Goal: Task Accomplishment & Management: Use online tool/utility

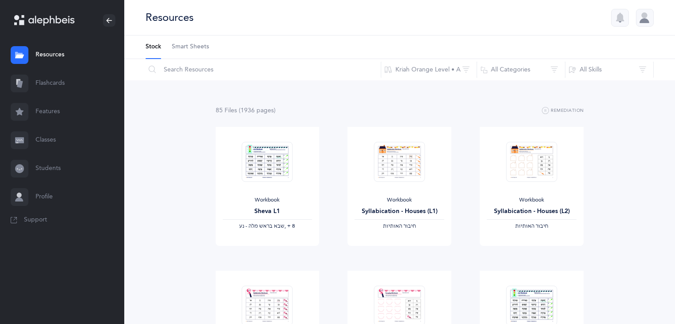
scroll to position [309, 0]
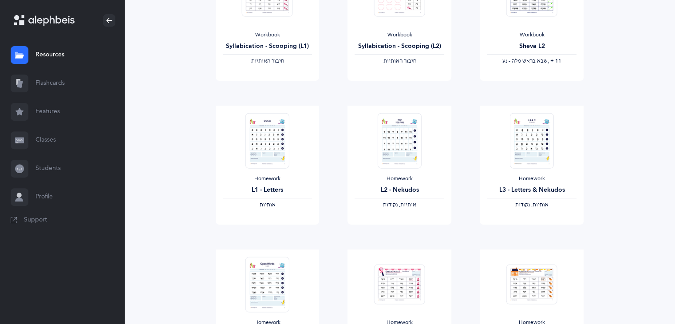
click at [82, 89] on link "Flashcards" at bounding box center [62, 83] width 124 height 28
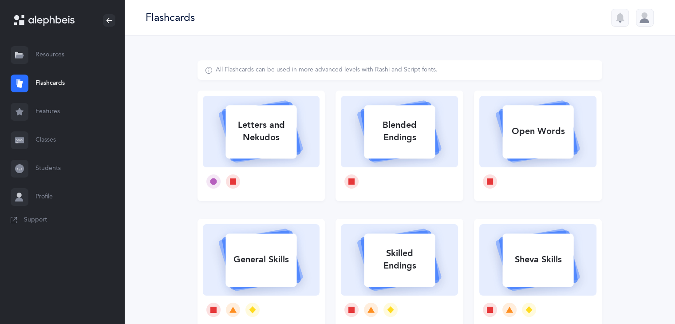
click at [321, 132] on div "Letters and Nekudos" at bounding box center [261, 145] width 128 height 110
select select
select select "single"
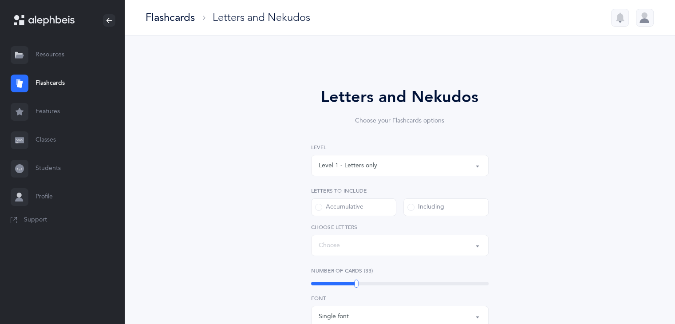
select select "27"
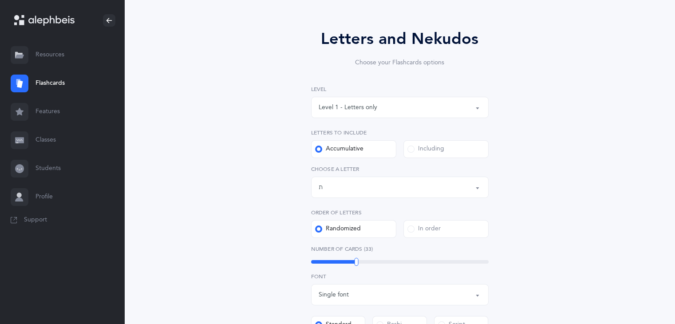
scroll to position [59, 0]
click at [382, 114] on button "Level 1 - Letters only" at bounding box center [399, 105] width 177 height 21
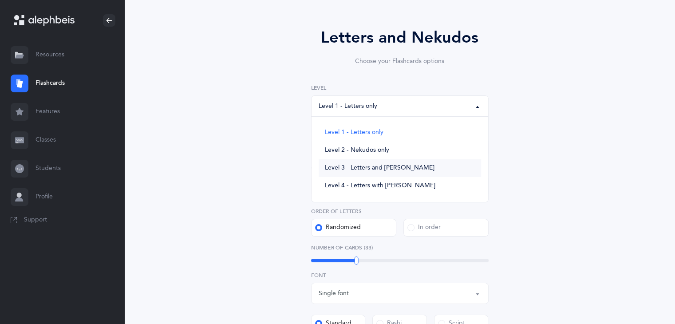
click at [348, 164] on span "Level 3 - Letters and [PERSON_NAME]" at bounding box center [380, 168] width 110 height 8
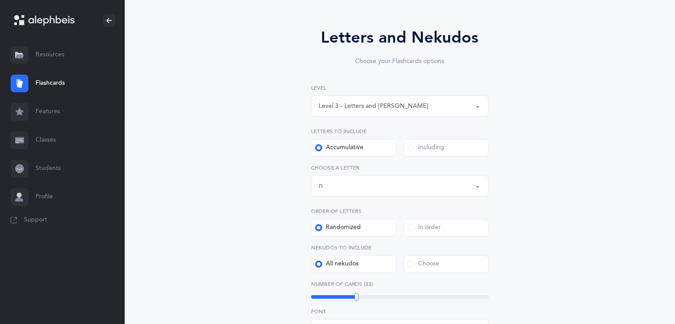
click at [435, 114] on button "Level 3 - Letters and [PERSON_NAME]" at bounding box center [399, 105] width 177 height 21
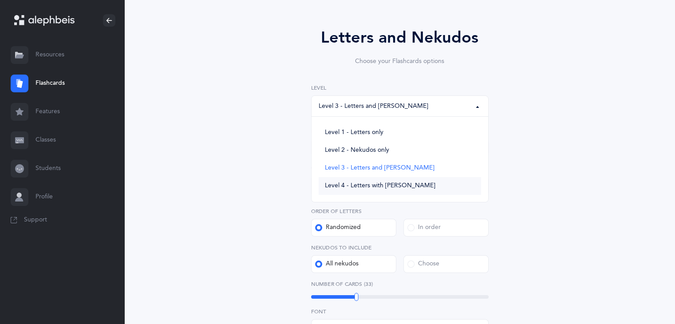
click at [378, 184] on span "Level 4 - Letters with [PERSON_NAME]" at bounding box center [380, 186] width 110 height 8
select select "4"
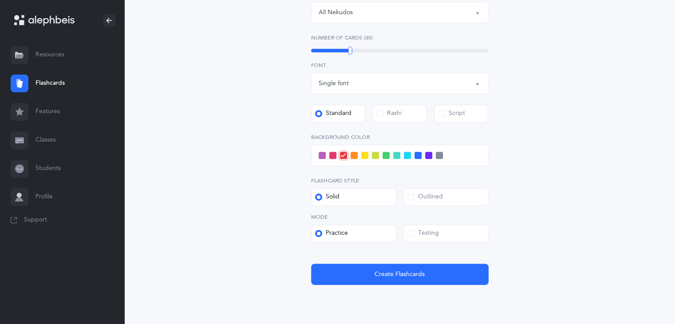
scroll to position [323, 0]
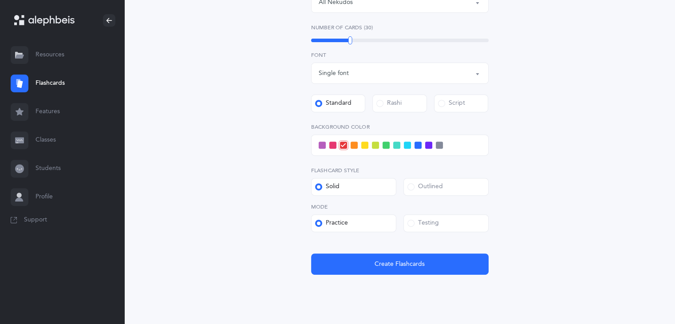
click at [447, 184] on label "Outlined" at bounding box center [445, 187] width 85 height 18
click at [0, 0] on input "Outlined" at bounding box center [0, 0] width 0 height 0
click at [429, 233] on div "Level 1 - Letters only Level 2 - Nekudos only Level 3 - Letters and Nekudos Lev…" at bounding box center [399, 47] width 177 height 454
click at [428, 228] on label "Testing" at bounding box center [445, 223] width 85 height 18
click at [0, 0] on input "Testing" at bounding box center [0, 0] width 0 height 0
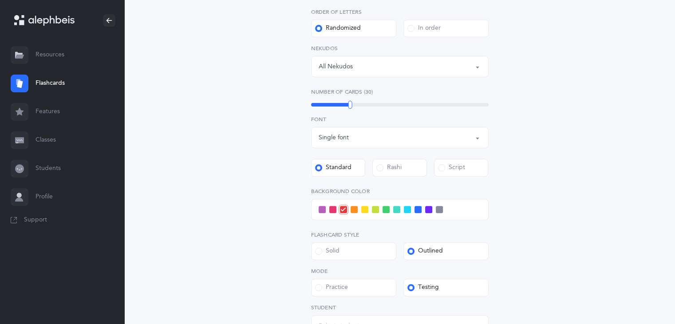
scroll to position [227, 0]
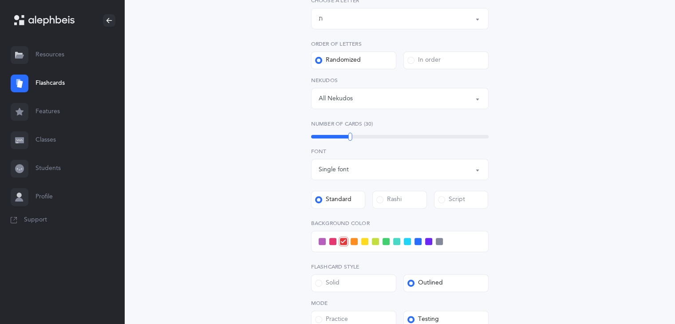
click at [374, 242] on span at bounding box center [375, 241] width 7 height 7
click at [0, 0] on input "checkbox" at bounding box center [0, 0] width 0 height 0
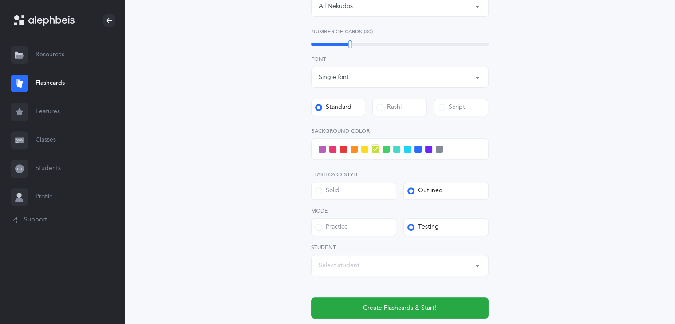
scroll to position [330, 0]
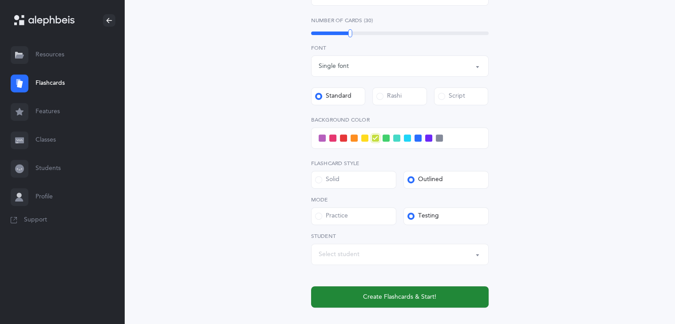
click at [465, 291] on button "Create Flashcards & Start!" at bounding box center [399, 296] width 177 height 21
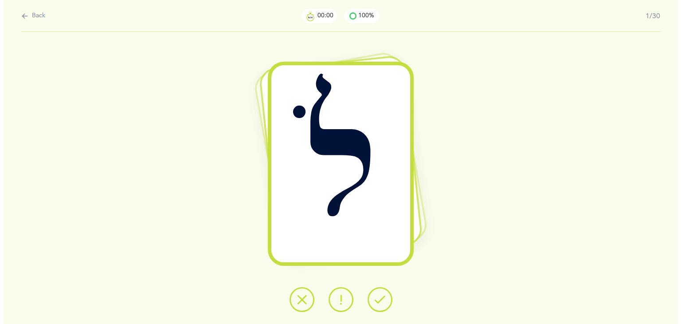
scroll to position [0, 0]
click at [385, 293] on button at bounding box center [379, 299] width 25 height 25
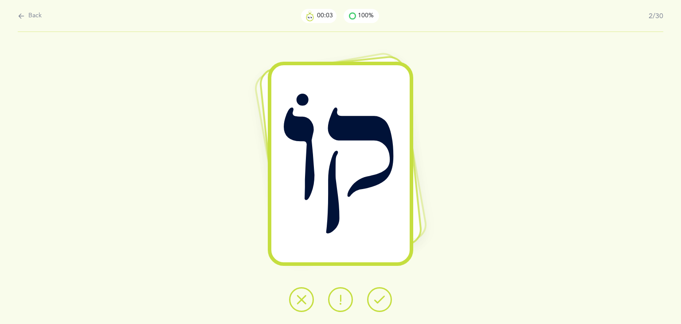
click at [385, 293] on button at bounding box center [379, 299] width 25 height 25
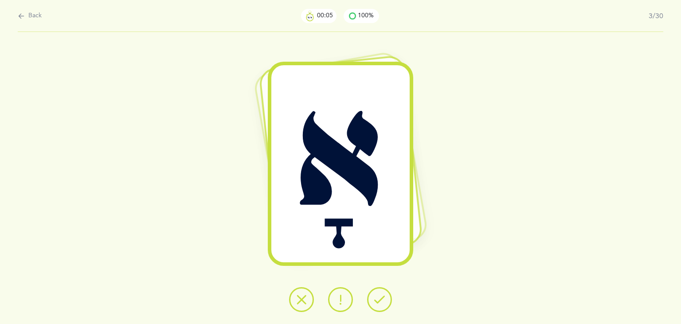
click at [385, 293] on button at bounding box center [379, 299] width 25 height 25
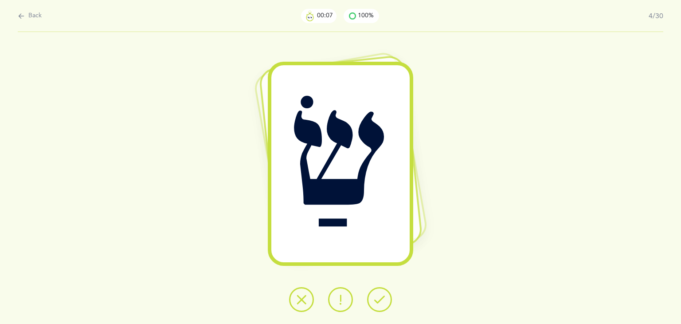
click at [385, 293] on button at bounding box center [379, 299] width 25 height 25
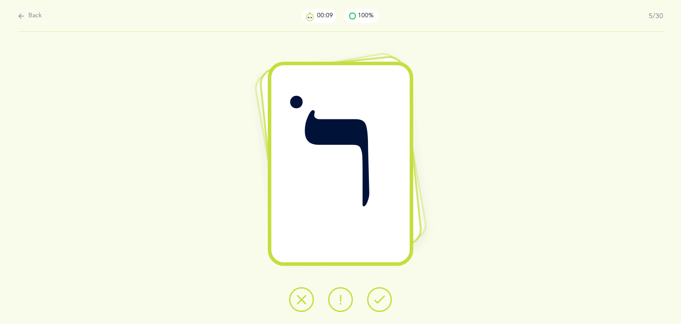
click at [385, 293] on button at bounding box center [379, 299] width 25 height 25
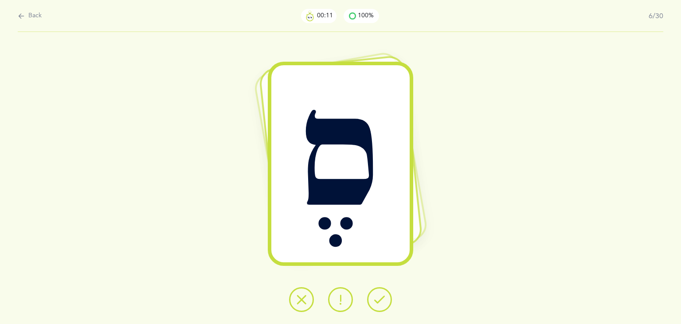
click at [385, 293] on button at bounding box center [379, 299] width 25 height 25
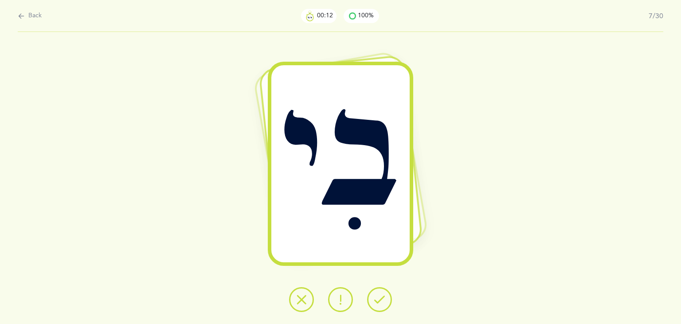
click at [385, 293] on button at bounding box center [379, 299] width 25 height 25
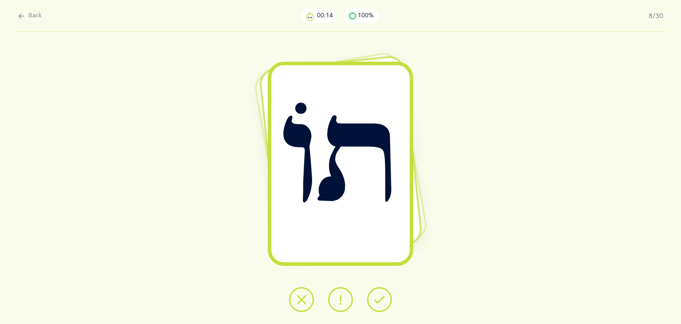
click at [385, 293] on button at bounding box center [379, 299] width 25 height 25
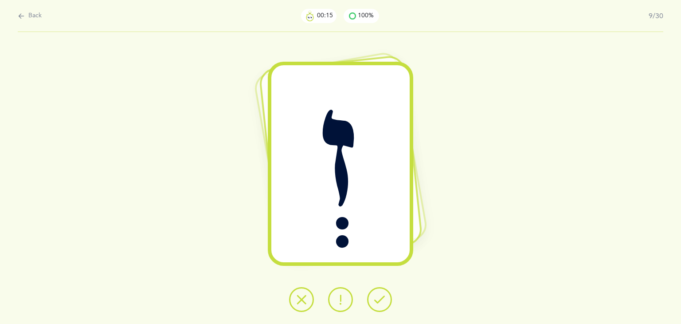
click at [385, 293] on button at bounding box center [379, 299] width 25 height 25
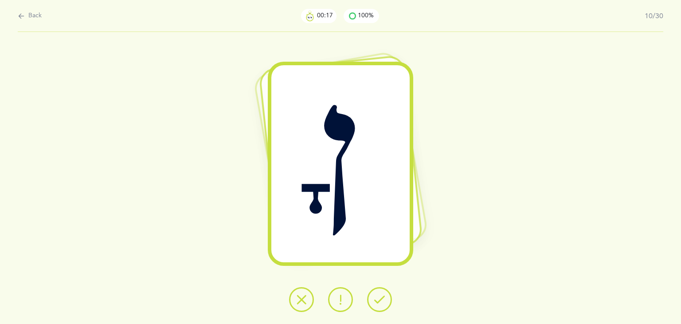
click at [385, 293] on button at bounding box center [379, 299] width 25 height 25
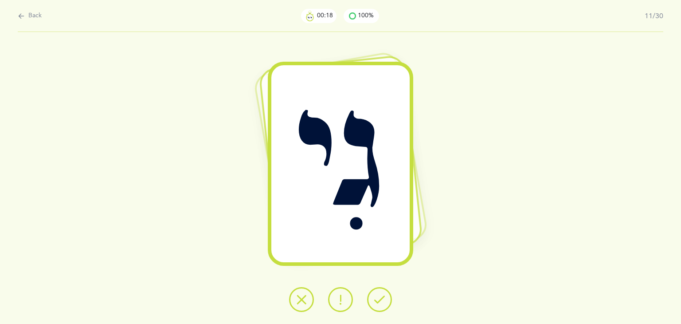
click at [385, 293] on button at bounding box center [379, 299] width 25 height 25
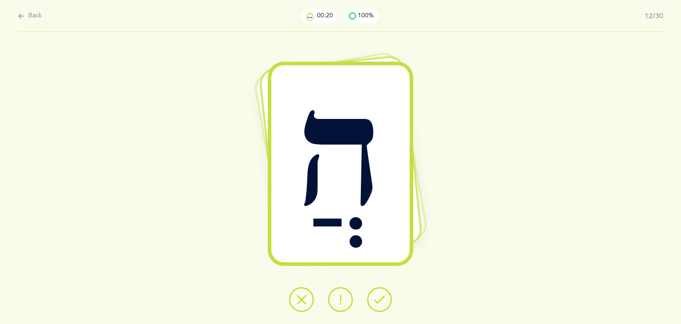
click at [385, 293] on button at bounding box center [379, 299] width 25 height 25
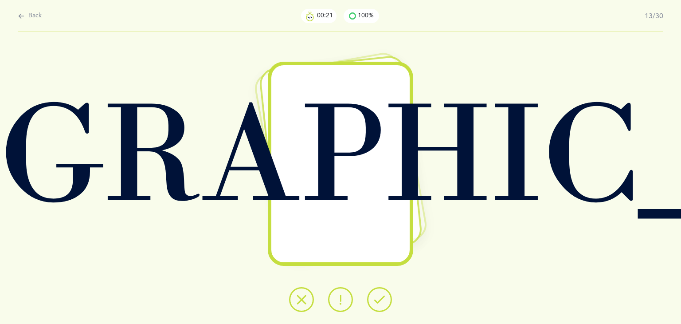
click at [385, 293] on button at bounding box center [379, 299] width 25 height 25
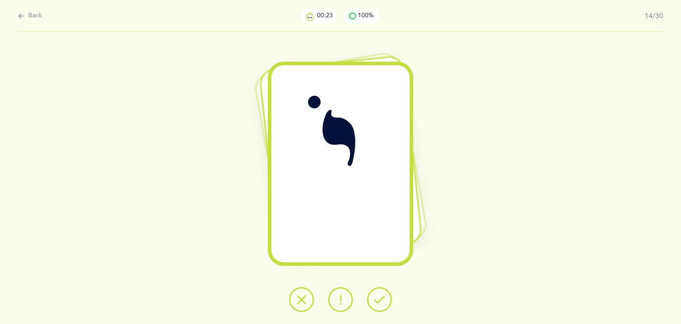
click at [385, 293] on button at bounding box center [379, 299] width 25 height 25
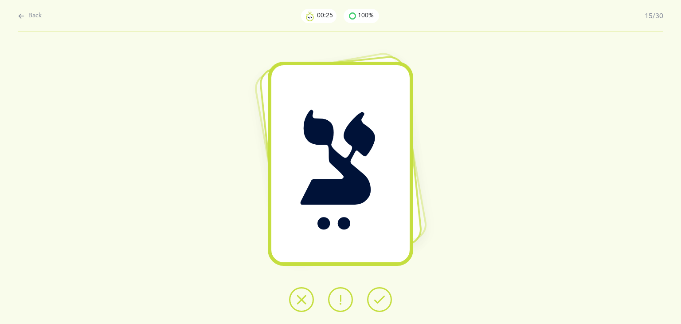
click at [385, 293] on button at bounding box center [379, 299] width 25 height 25
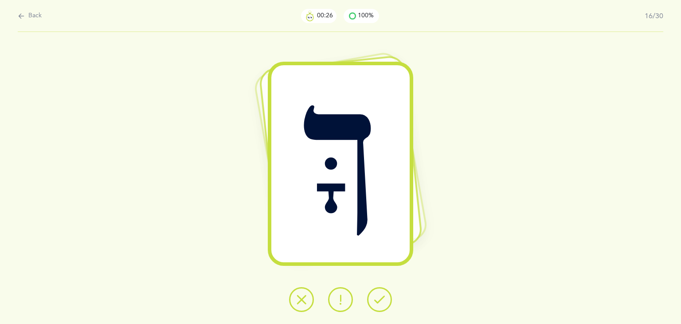
click at [385, 293] on button at bounding box center [379, 299] width 25 height 25
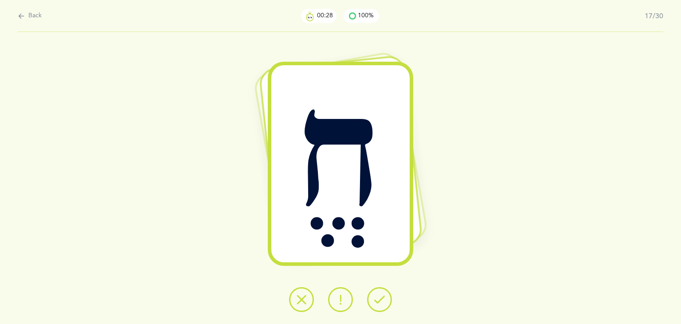
click at [385, 293] on button at bounding box center [379, 299] width 25 height 25
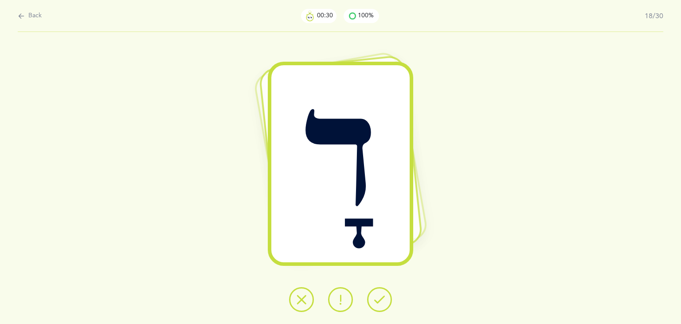
click at [385, 293] on button at bounding box center [379, 299] width 25 height 25
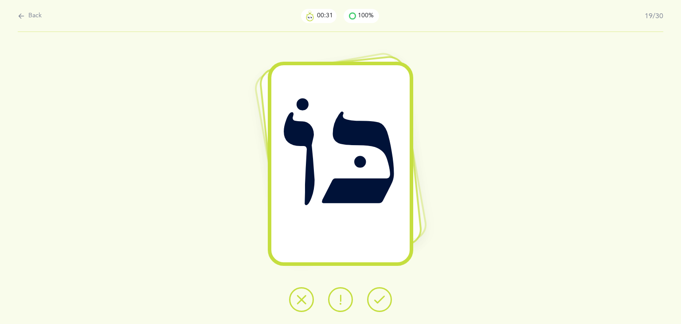
click at [385, 293] on button at bounding box center [379, 299] width 25 height 25
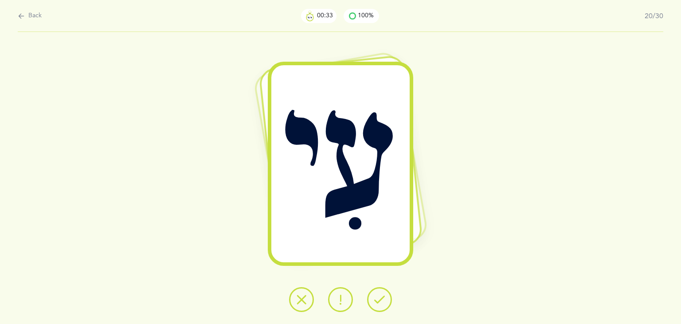
click at [385, 293] on button at bounding box center [379, 299] width 25 height 25
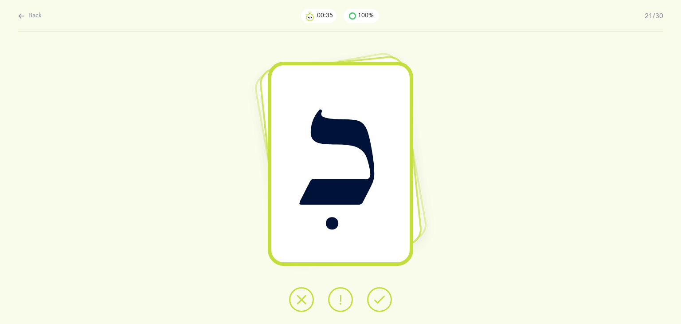
click at [385, 293] on button at bounding box center [379, 299] width 25 height 25
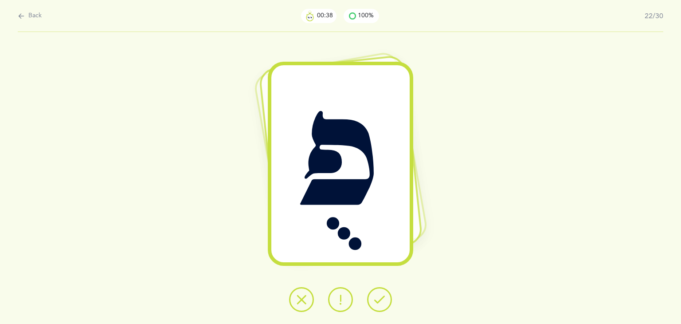
click at [385, 293] on button at bounding box center [379, 299] width 25 height 25
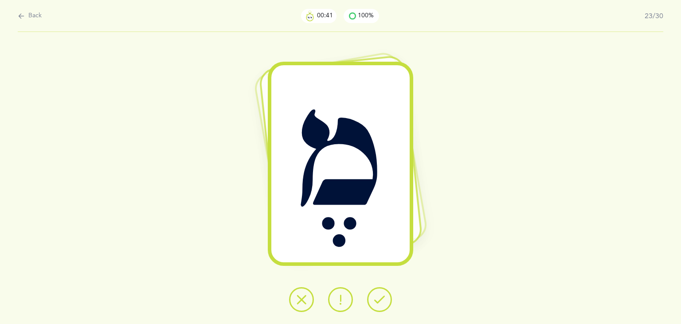
click at [385, 293] on button at bounding box center [379, 299] width 25 height 25
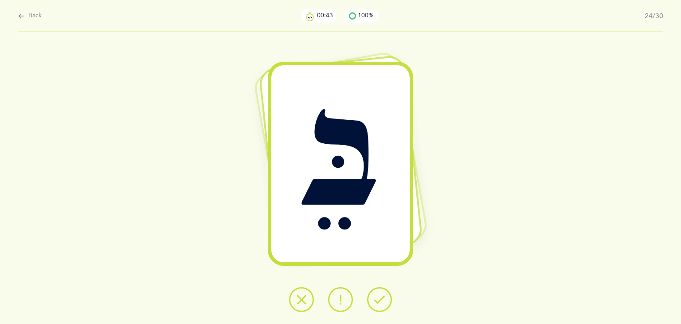
click at [385, 293] on button at bounding box center [379, 299] width 25 height 25
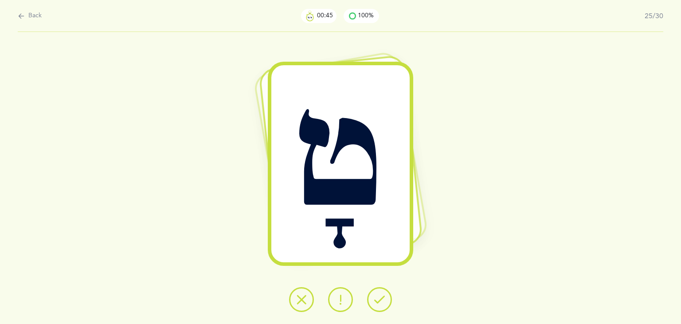
click at [385, 293] on button at bounding box center [379, 299] width 25 height 25
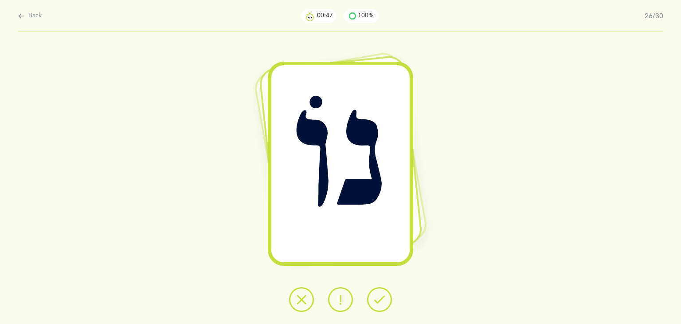
click at [385, 293] on button at bounding box center [379, 299] width 25 height 25
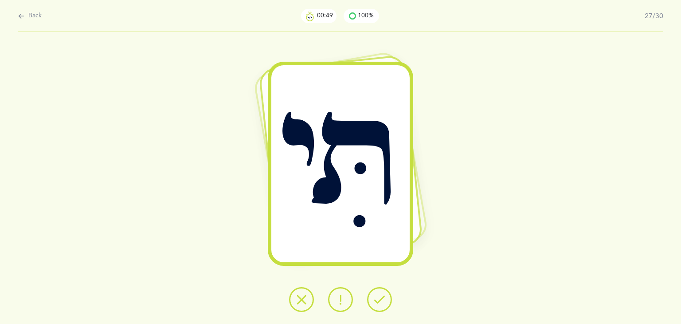
click at [385, 293] on button at bounding box center [379, 299] width 25 height 25
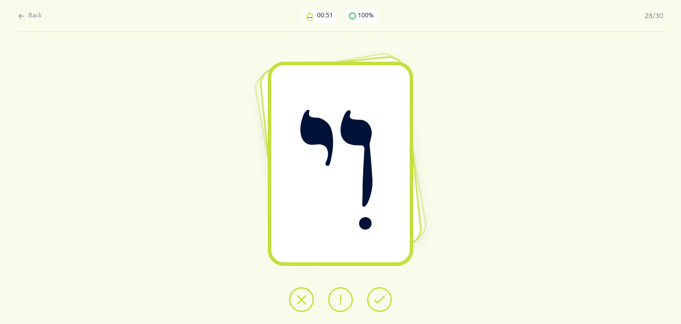
click at [385, 293] on button at bounding box center [379, 299] width 25 height 25
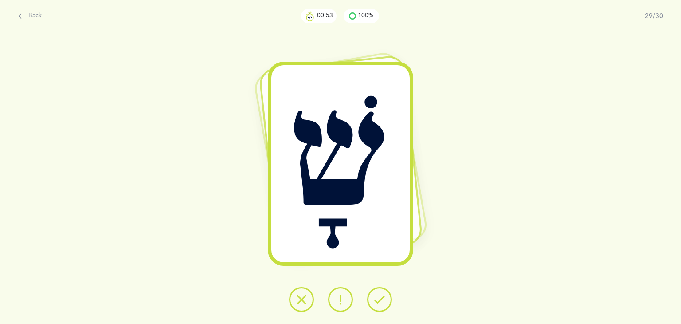
click at [385, 293] on button at bounding box center [379, 299] width 25 height 25
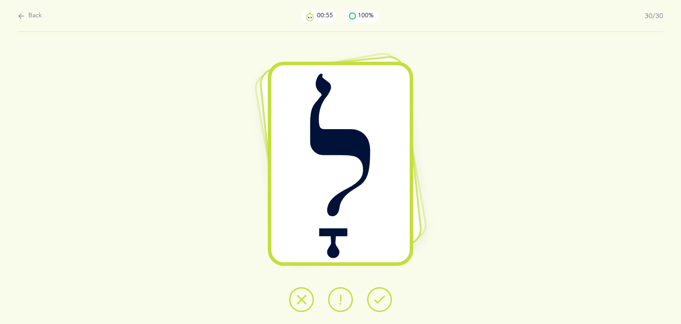
click at [385, 293] on button at bounding box center [379, 299] width 25 height 25
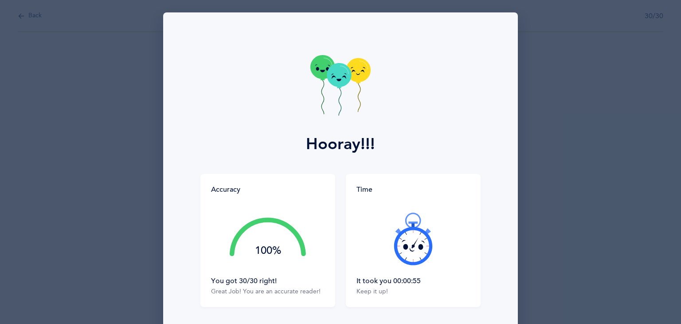
scroll to position [67, 0]
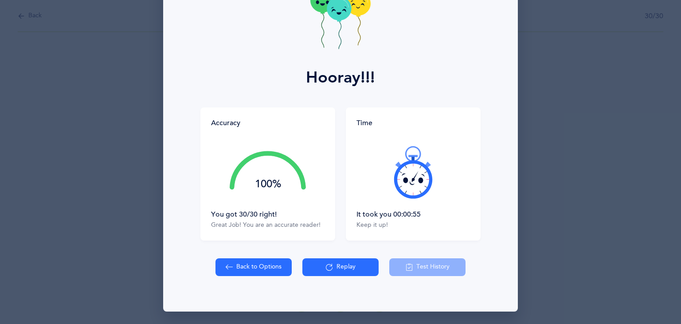
click at [329, 262] on icon at bounding box center [329, 267] width 7 height 10
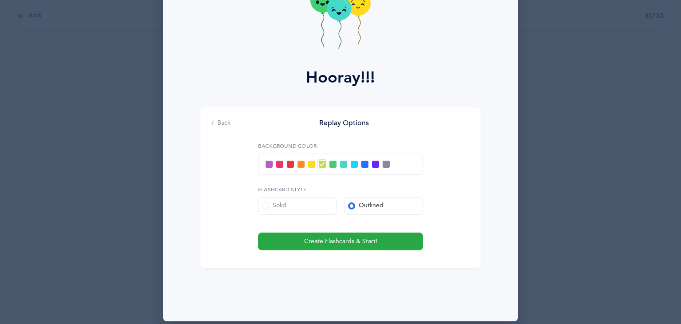
click at [351, 164] on span at bounding box center [354, 164] width 7 height 7
click at [0, 0] on input "checkbox" at bounding box center [0, 0] width 0 height 0
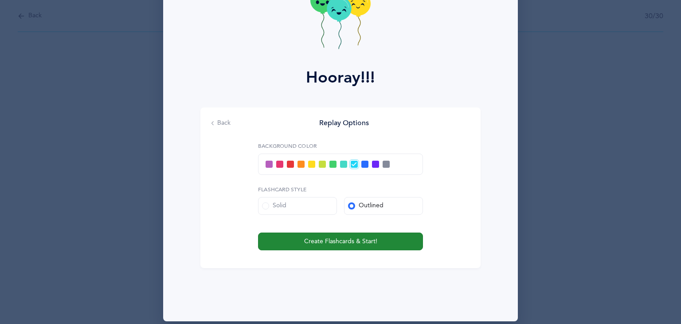
click at [360, 235] on button "Create Flashcards & Start!" at bounding box center [340, 241] width 165 height 18
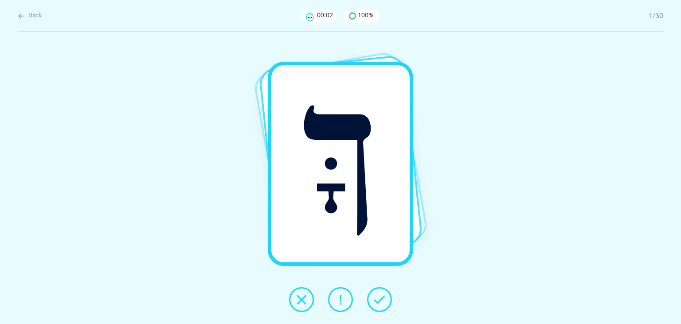
click at [386, 295] on button at bounding box center [379, 299] width 25 height 25
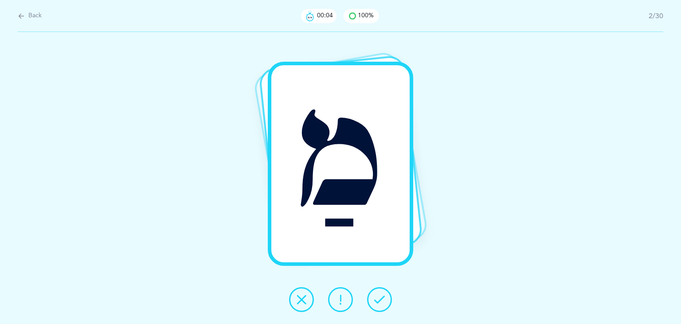
click at [386, 295] on button at bounding box center [379, 299] width 25 height 25
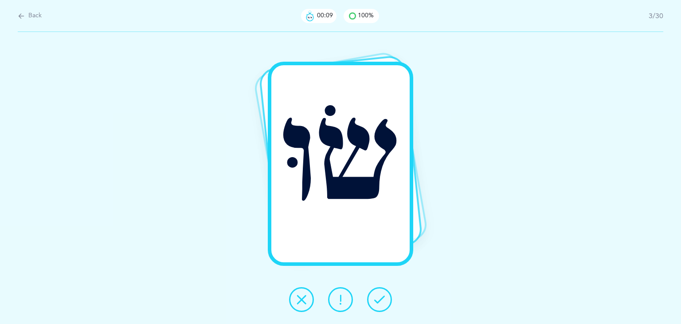
click at [386, 295] on button at bounding box center [379, 299] width 25 height 25
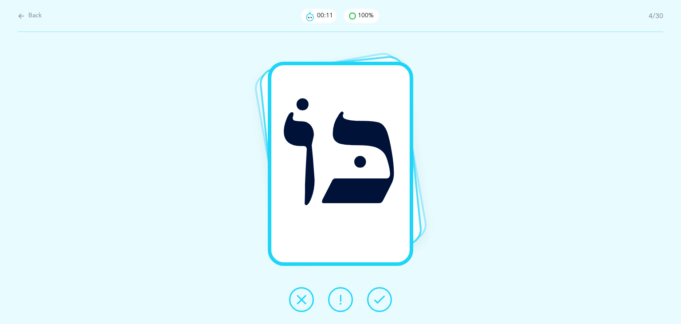
click at [386, 295] on button at bounding box center [379, 299] width 25 height 25
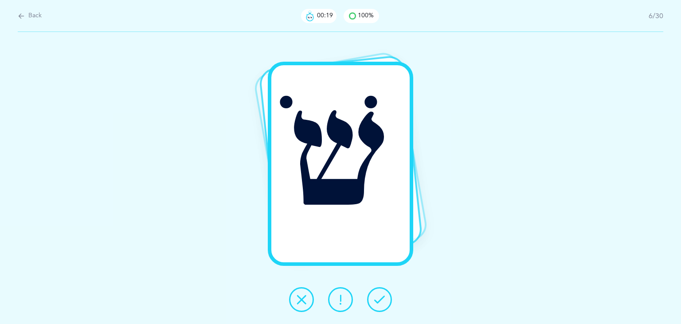
click at [386, 295] on button at bounding box center [379, 299] width 25 height 25
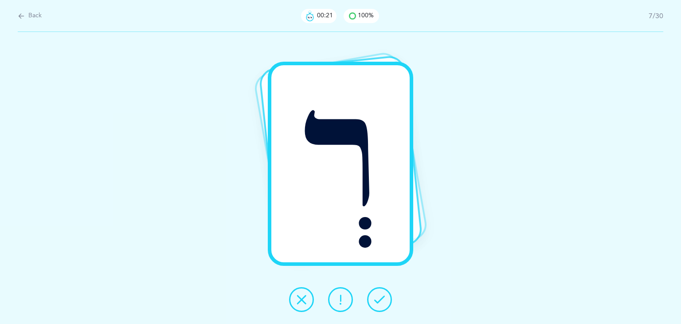
click at [386, 295] on button at bounding box center [379, 299] width 25 height 25
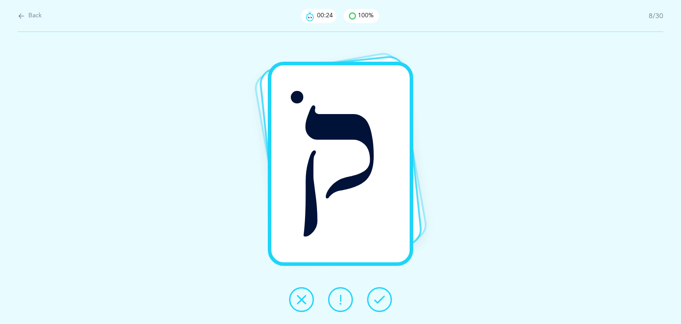
click at [386, 295] on button at bounding box center [379, 299] width 25 height 25
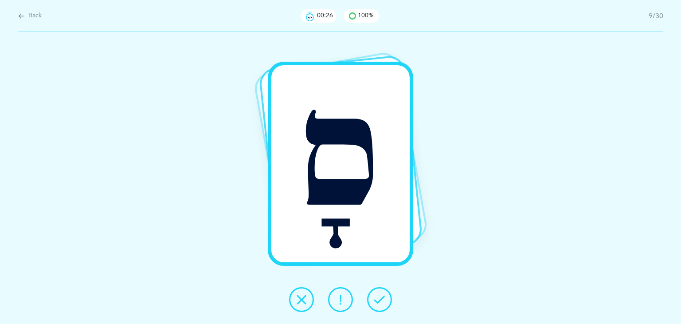
click at [386, 295] on button at bounding box center [379, 299] width 25 height 25
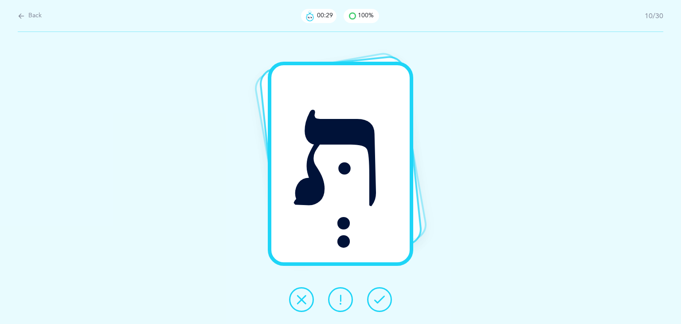
click at [386, 295] on button at bounding box center [379, 299] width 25 height 25
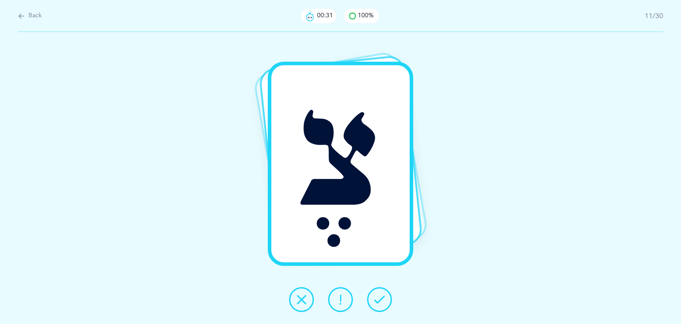
click at [386, 295] on button at bounding box center [379, 299] width 25 height 25
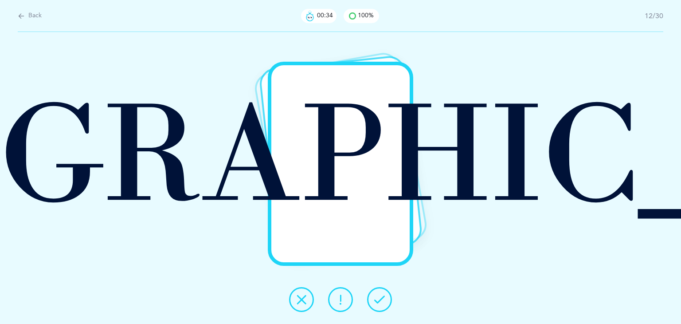
click at [386, 295] on button at bounding box center [379, 299] width 25 height 25
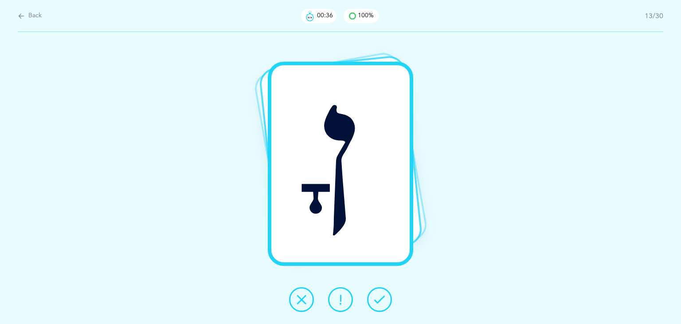
click at [386, 295] on button at bounding box center [379, 299] width 25 height 25
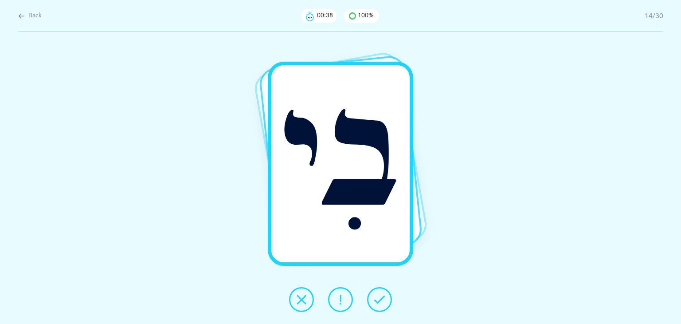
click at [386, 295] on button at bounding box center [379, 299] width 25 height 25
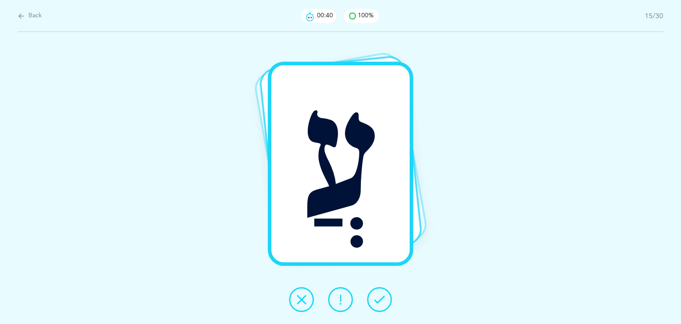
click at [386, 295] on button at bounding box center [379, 299] width 25 height 25
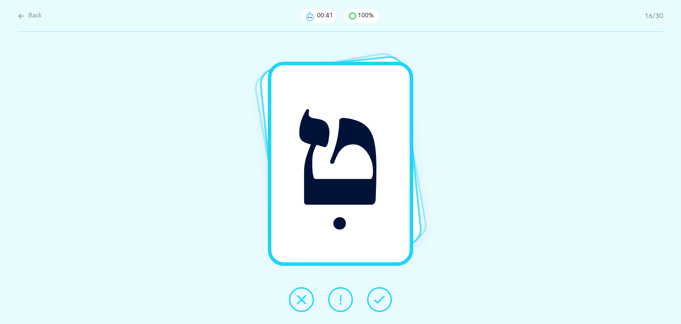
click at [386, 295] on button at bounding box center [379, 299] width 25 height 25
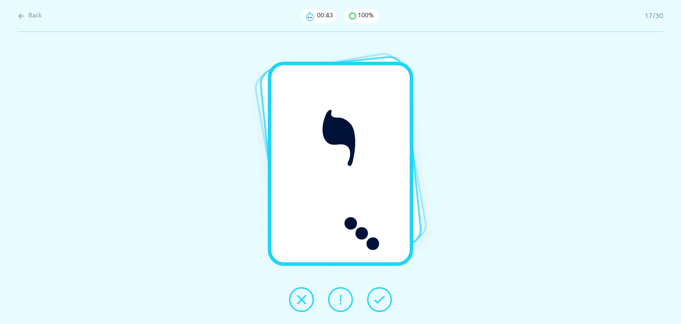
click at [386, 295] on button at bounding box center [379, 299] width 25 height 25
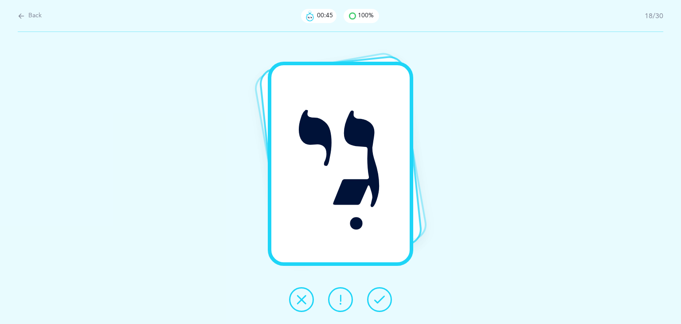
click at [386, 295] on button at bounding box center [379, 299] width 25 height 25
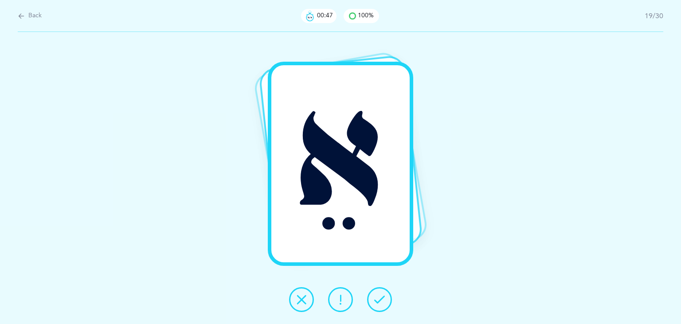
click at [386, 295] on button at bounding box center [379, 299] width 25 height 25
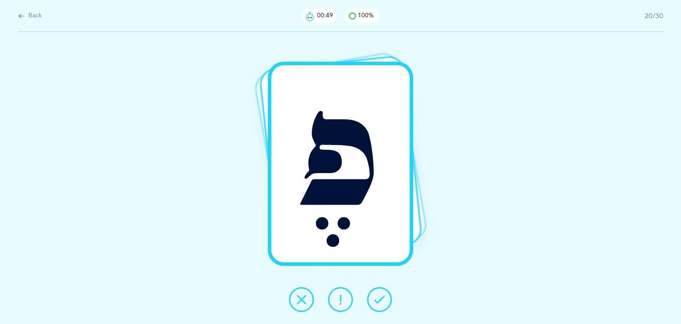
click at [386, 295] on button at bounding box center [379, 299] width 25 height 25
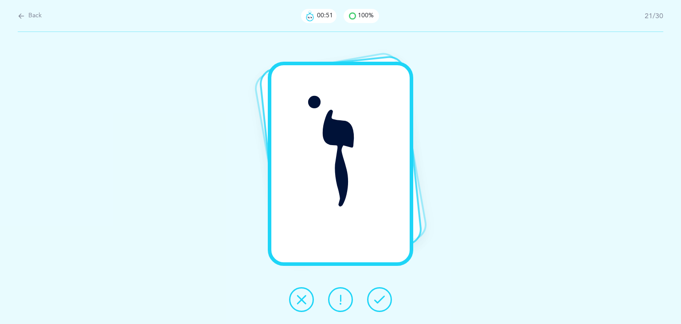
click at [386, 295] on button at bounding box center [379, 299] width 25 height 25
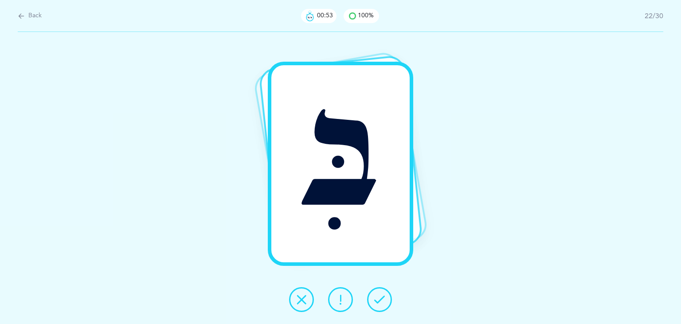
click at [386, 295] on button at bounding box center [379, 299] width 25 height 25
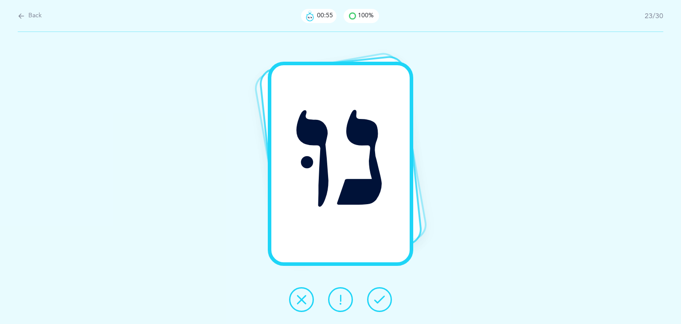
click at [386, 295] on button at bounding box center [379, 299] width 25 height 25
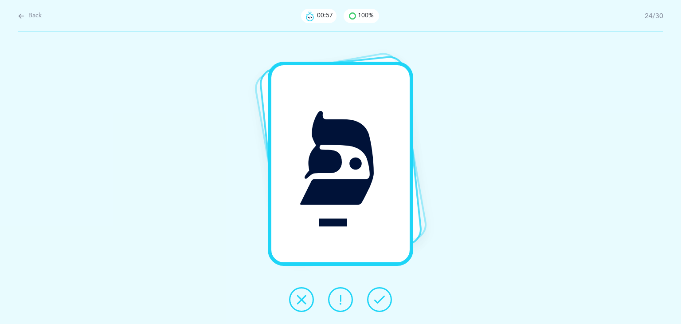
click at [386, 295] on button at bounding box center [379, 299] width 25 height 25
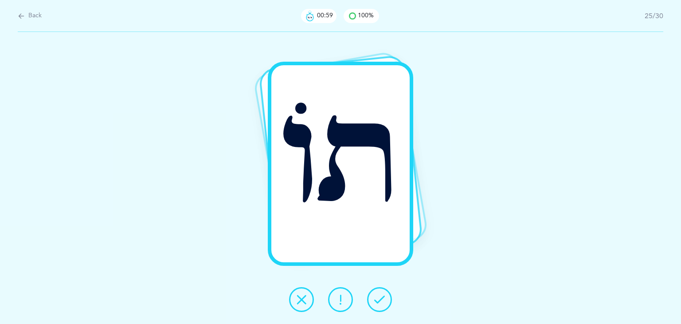
click at [386, 295] on button at bounding box center [379, 299] width 25 height 25
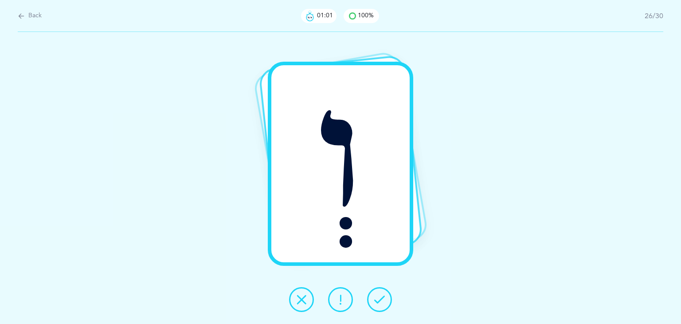
click at [386, 295] on button at bounding box center [379, 299] width 25 height 25
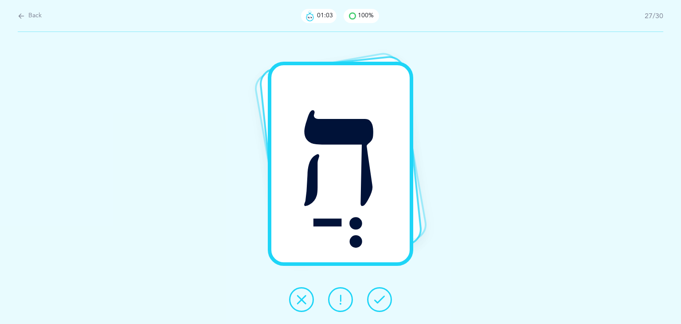
click at [386, 295] on button at bounding box center [379, 299] width 25 height 25
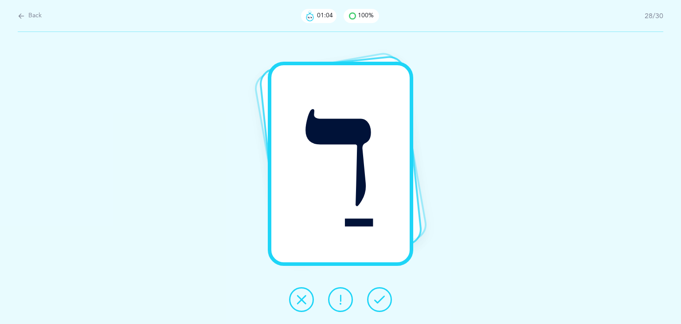
click at [386, 295] on button at bounding box center [379, 299] width 25 height 25
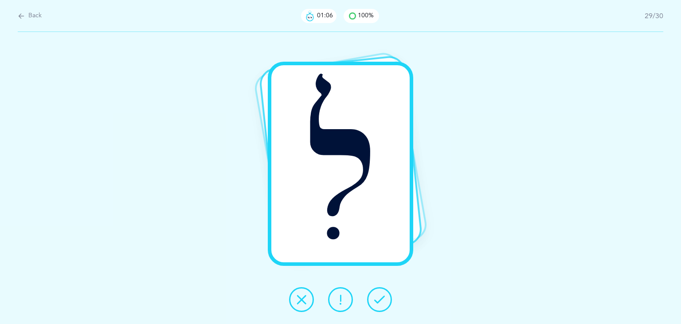
click at [386, 295] on button at bounding box center [379, 299] width 25 height 25
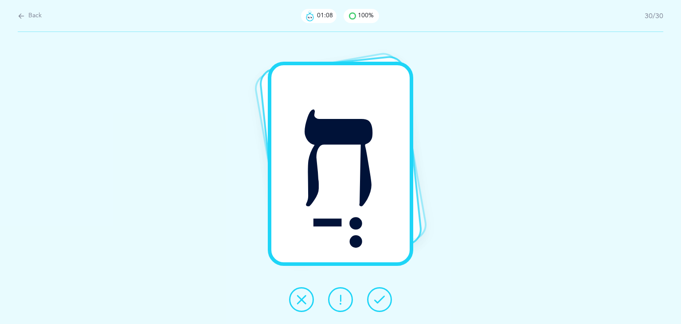
click at [386, 295] on button at bounding box center [379, 299] width 25 height 25
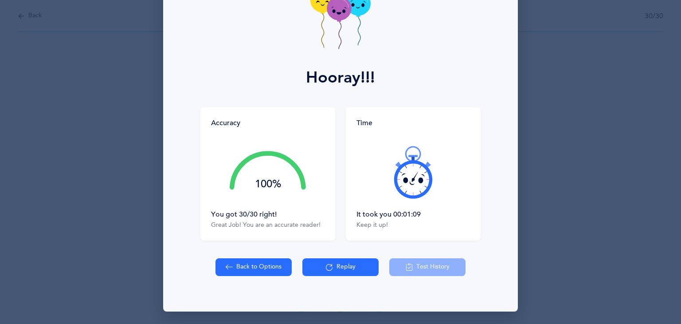
click at [284, 265] on button "Back to Options" at bounding box center [254, 267] width 76 height 18
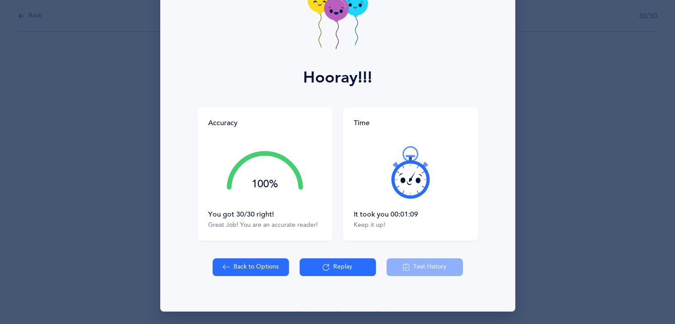
select select "4"
select select "27"
select select "single"
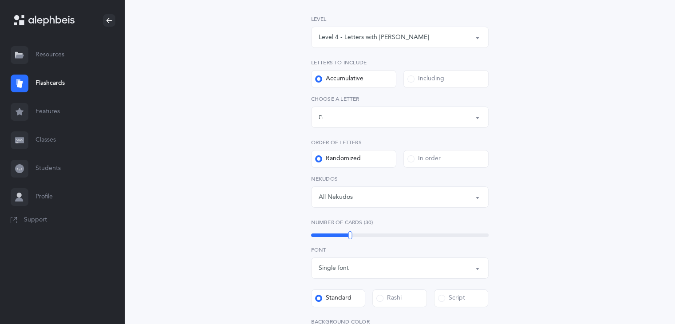
scroll to position [132, 0]
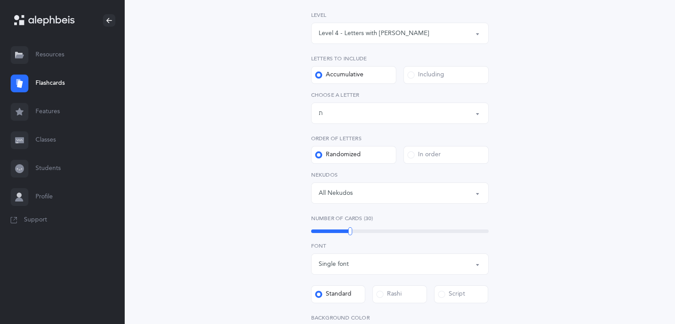
click at [410, 34] on div "Level 4 - Letters with [PERSON_NAME]" at bounding box center [399, 33] width 162 height 15
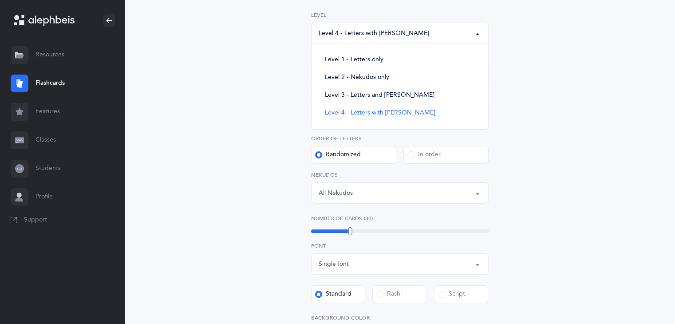
click at [410, 34] on div "Level 4 - Letters with [PERSON_NAME]" at bounding box center [399, 33] width 162 height 15
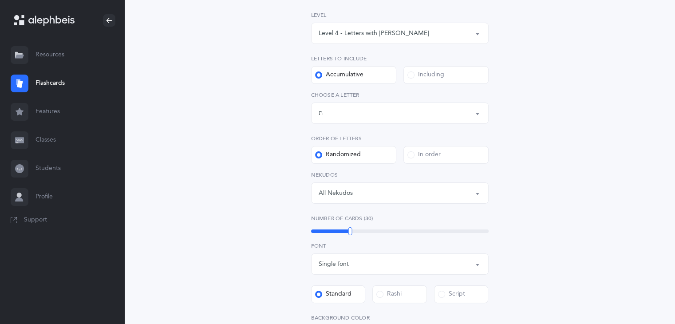
click at [72, 86] on link "Flashcards" at bounding box center [62, 83] width 124 height 28
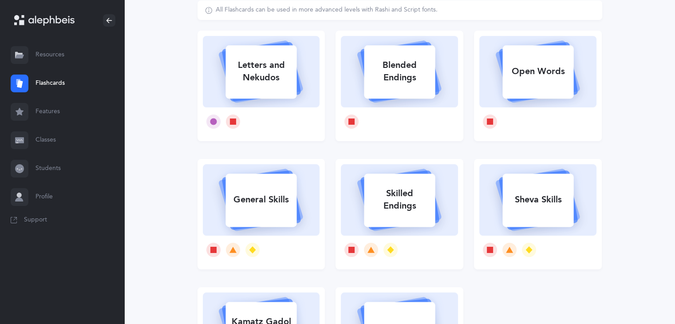
scroll to position [60, 0]
click at [419, 126] on div at bounding box center [399, 121] width 117 height 28
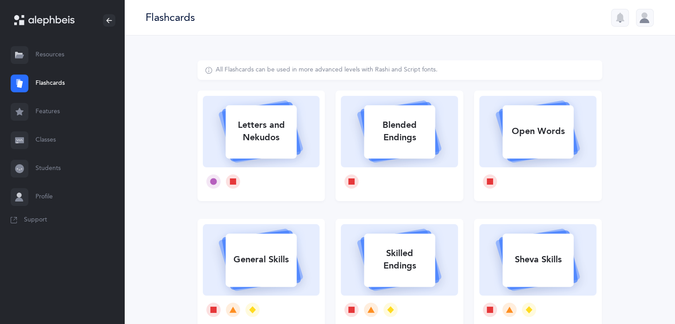
select select
select select "single"
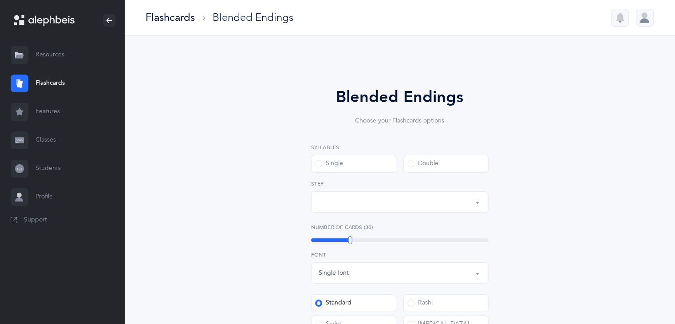
select select "28"
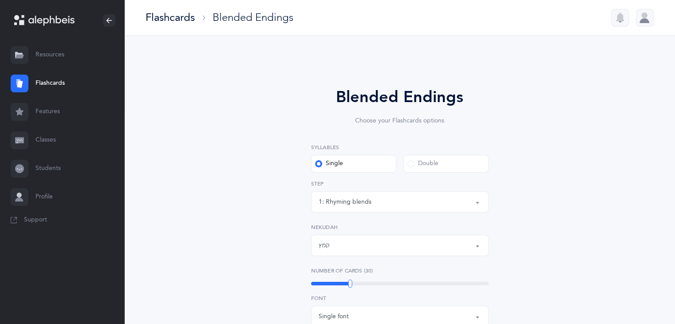
click at [448, 199] on div "1: Rhyming blends" at bounding box center [399, 201] width 162 height 15
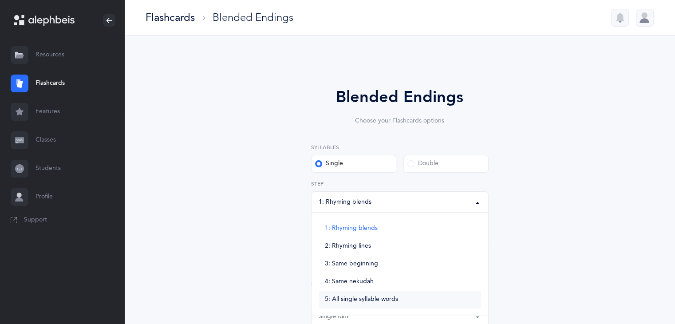
click at [357, 296] on span "5: All single syllable words" at bounding box center [361, 299] width 73 height 8
select select "5"
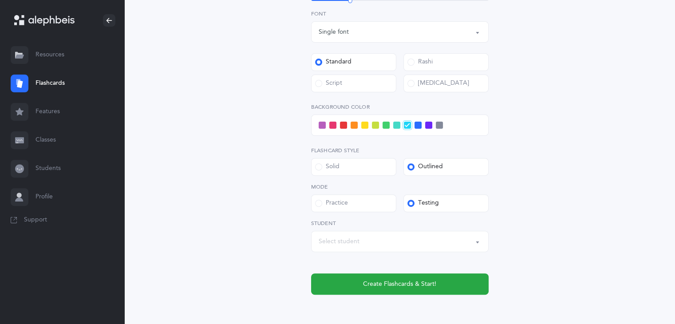
scroll to position [292, 0]
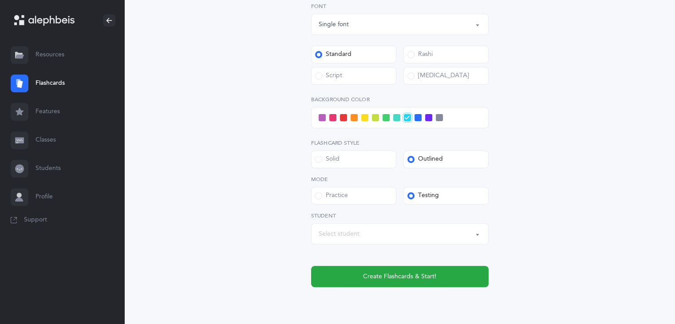
click at [358, 195] on label "Practice" at bounding box center [353, 196] width 85 height 18
click at [0, 0] on input "Practice" at bounding box center [0, 0] width 0 height 0
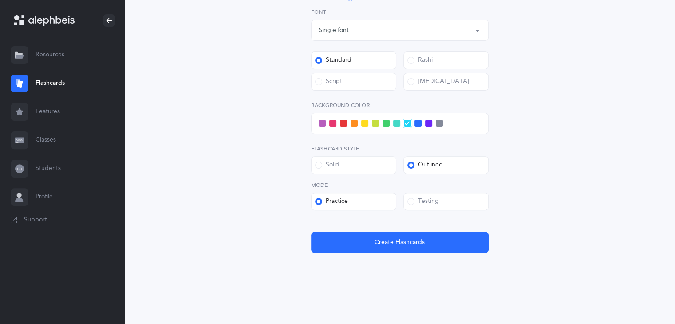
scroll to position [228, 0]
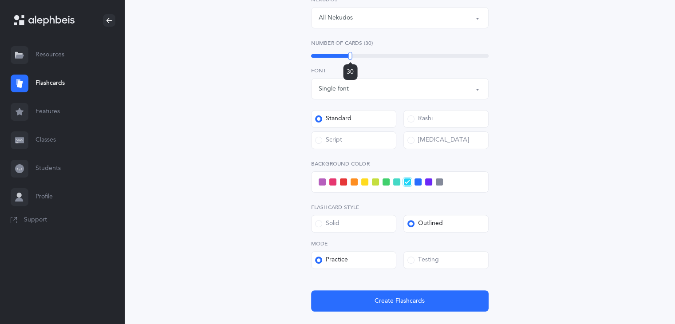
click at [319, 58] on div "30" at bounding box center [399, 55] width 177 height 7
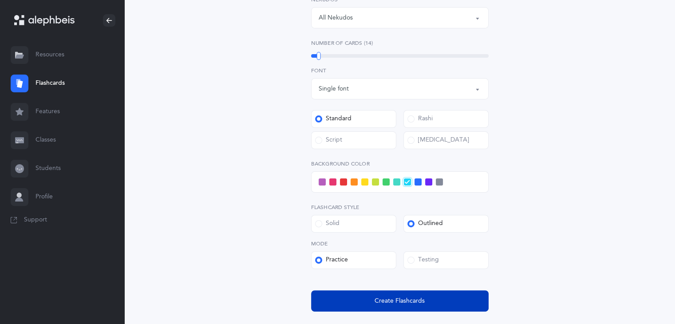
click at [356, 292] on button "Create Flashcards" at bounding box center [399, 300] width 177 height 21
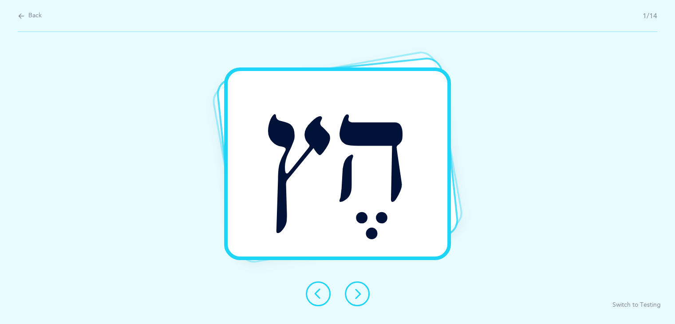
scroll to position [0, 0]
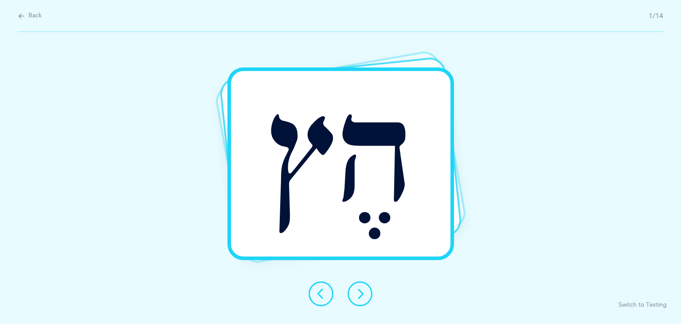
click at [361, 293] on icon at bounding box center [360, 293] width 11 height 11
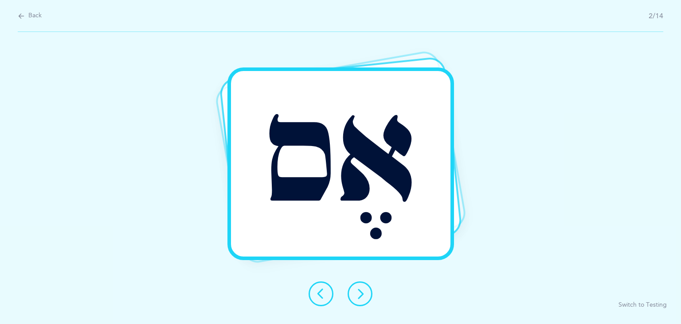
click at [361, 293] on icon at bounding box center [360, 293] width 11 height 11
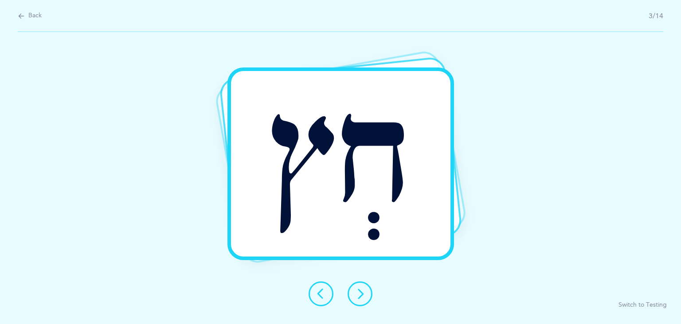
click at [361, 293] on icon at bounding box center [360, 293] width 11 height 11
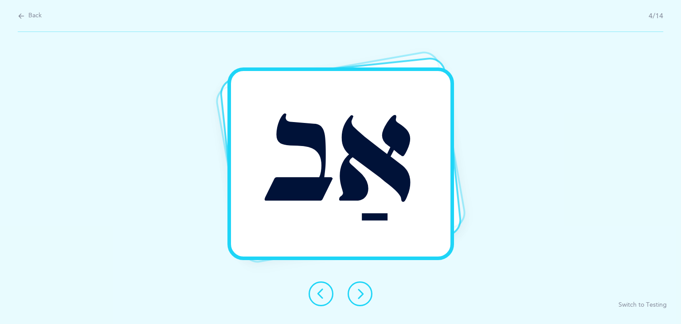
click at [361, 293] on icon at bounding box center [360, 293] width 11 height 11
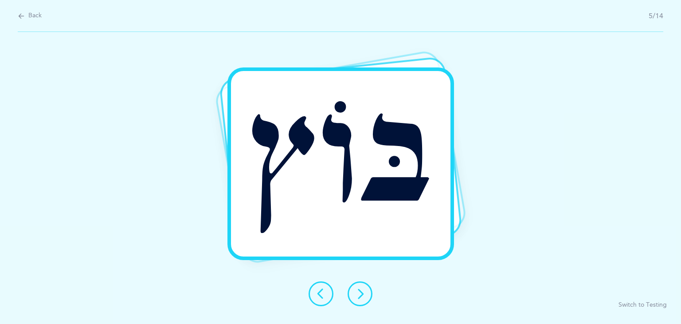
click at [361, 293] on icon at bounding box center [360, 293] width 11 height 11
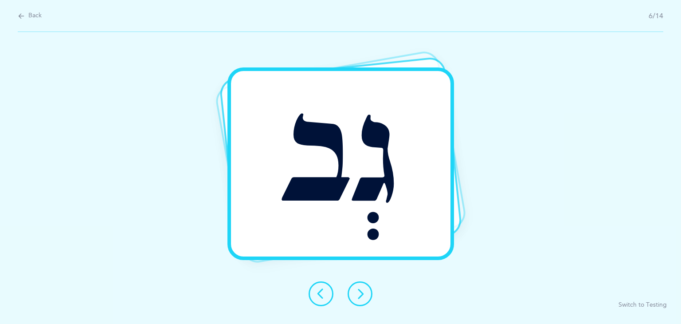
click at [361, 293] on icon at bounding box center [360, 293] width 11 height 11
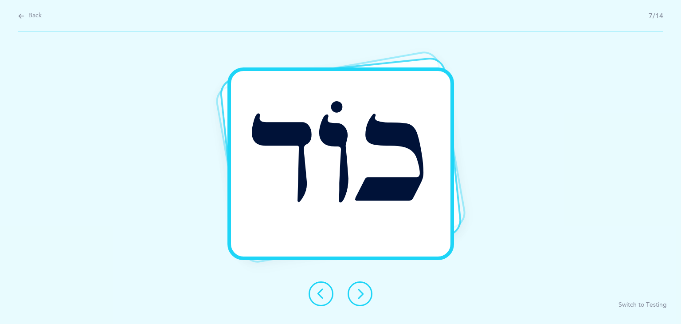
click at [361, 293] on icon at bounding box center [360, 293] width 11 height 11
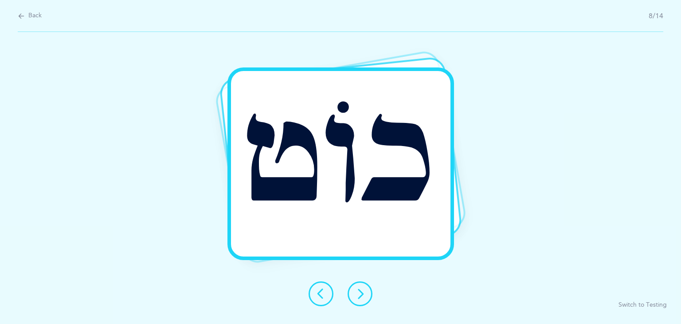
click at [361, 293] on icon at bounding box center [360, 293] width 11 height 11
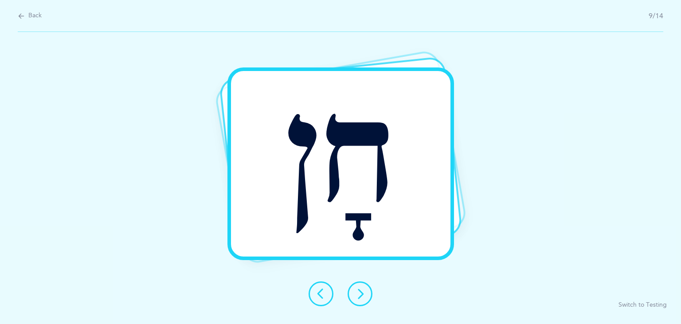
click at [361, 293] on icon at bounding box center [360, 293] width 11 height 11
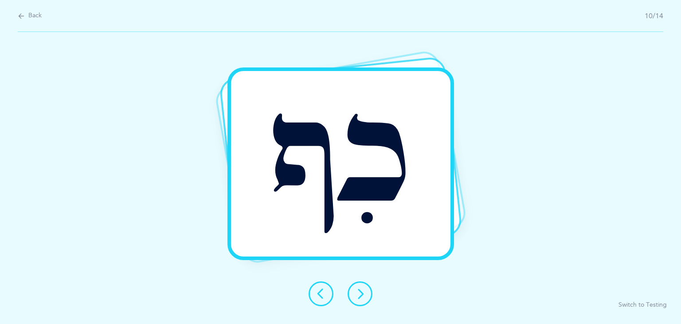
click at [361, 293] on icon at bounding box center [360, 293] width 11 height 11
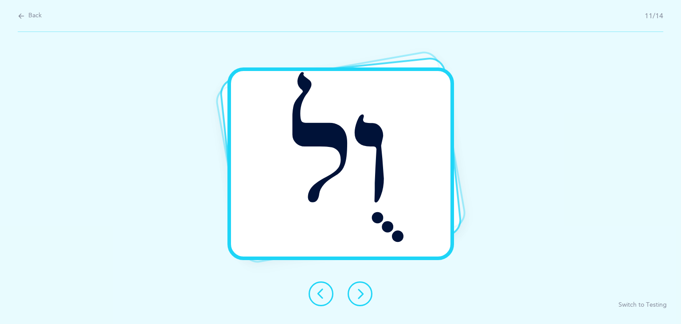
click at [361, 293] on icon at bounding box center [360, 293] width 11 height 11
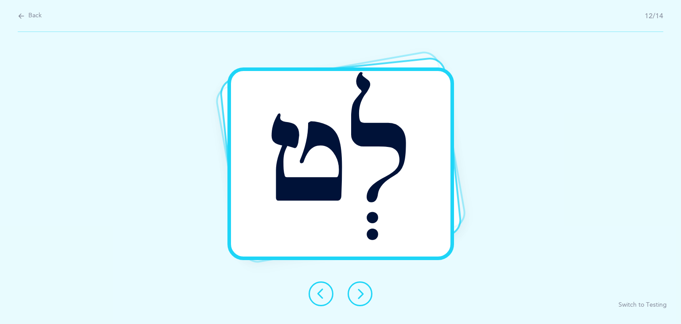
click at [361, 293] on icon at bounding box center [360, 293] width 11 height 11
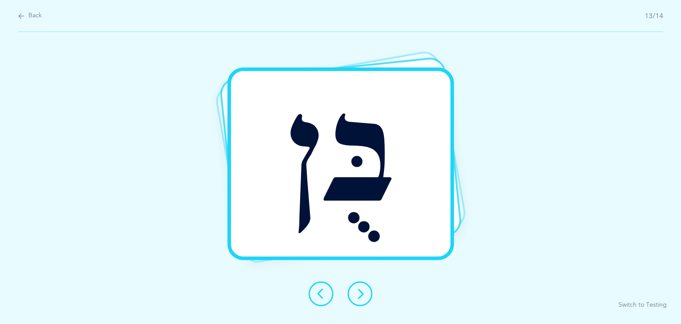
click at [361, 293] on icon at bounding box center [360, 293] width 11 height 11
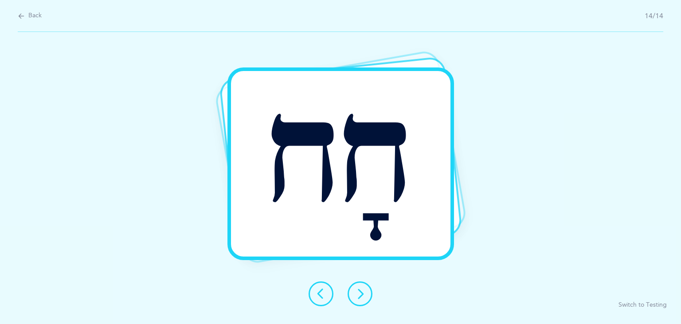
click at [361, 293] on icon at bounding box center [360, 293] width 11 height 11
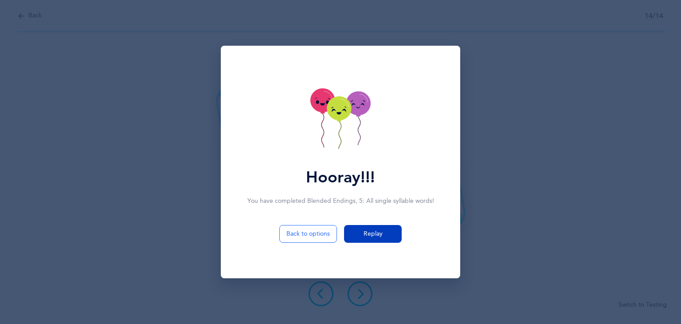
click at [386, 239] on button "Replay" at bounding box center [373, 234] width 58 height 18
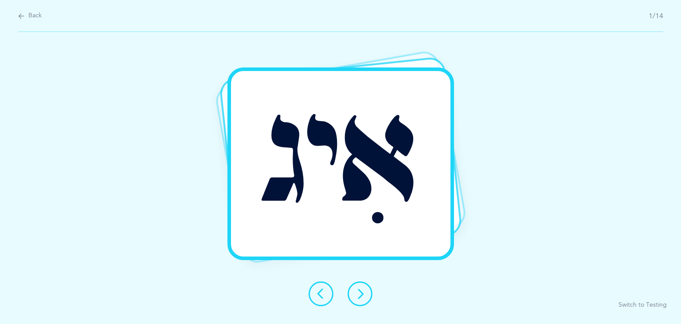
click at [364, 296] on icon at bounding box center [360, 293] width 11 height 11
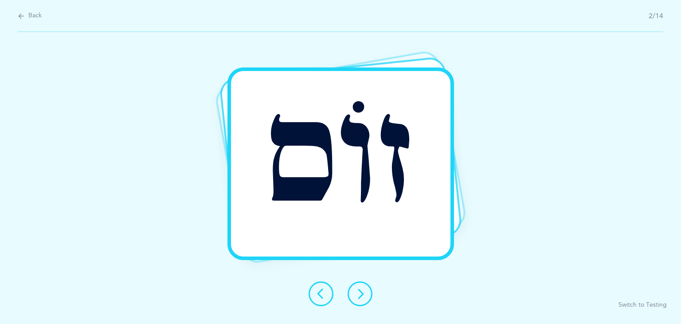
click at [364, 296] on icon at bounding box center [360, 293] width 11 height 11
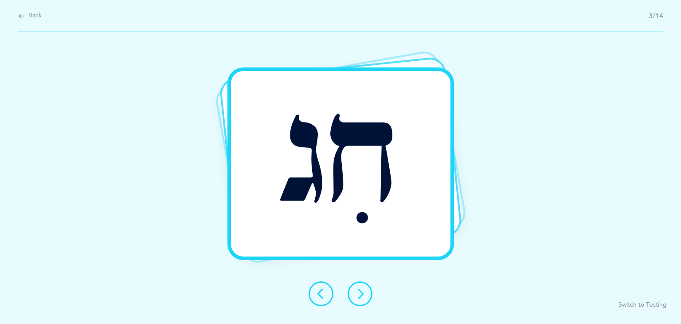
click at [364, 296] on icon at bounding box center [360, 293] width 11 height 11
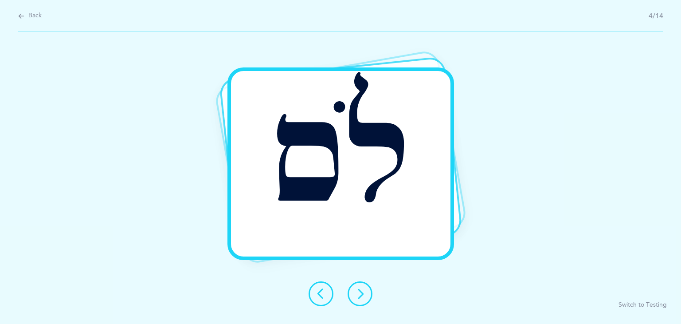
click at [364, 296] on icon at bounding box center [360, 293] width 11 height 11
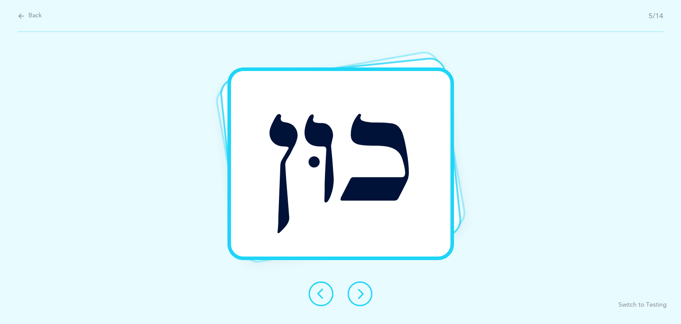
click at [364, 296] on icon at bounding box center [360, 293] width 11 height 11
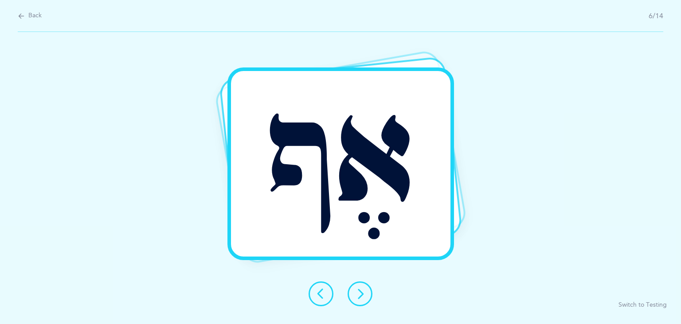
click at [364, 296] on icon at bounding box center [360, 293] width 11 height 11
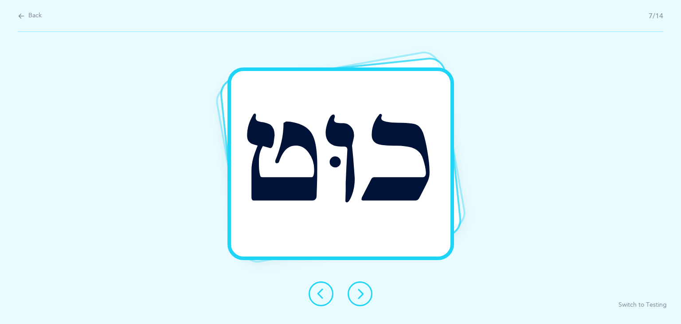
click at [364, 296] on icon at bounding box center [360, 293] width 11 height 11
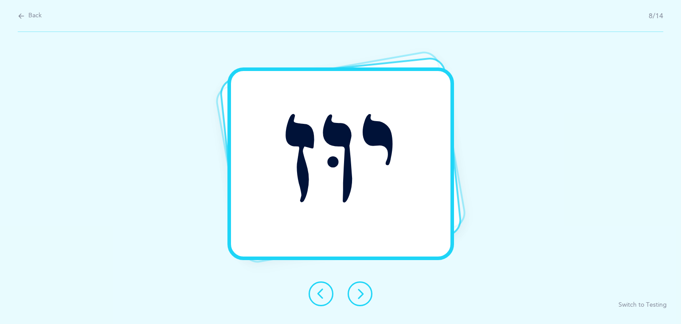
click at [364, 296] on icon at bounding box center [360, 293] width 11 height 11
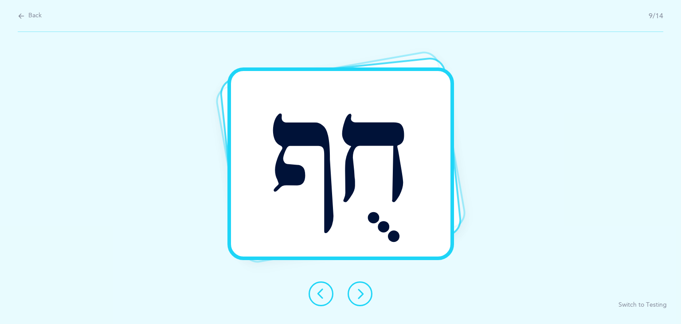
click at [364, 296] on icon at bounding box center [360, 293] width 11 height 11
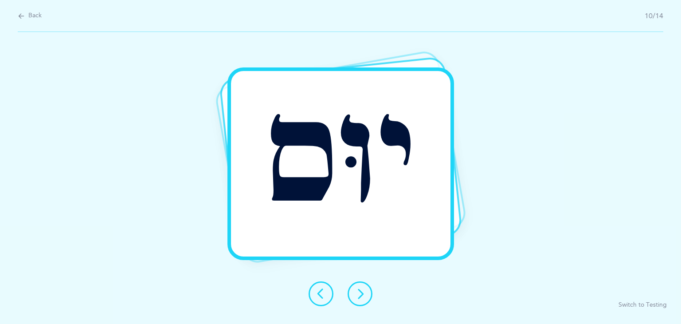
click at [364, 296] on icon at bounding box center [360, 293] width 11 height 11
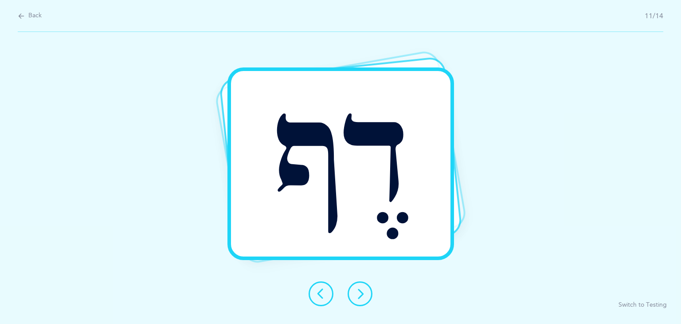
click at [364, 296] on icon at bounding box center [360, 293] width 11 height 11
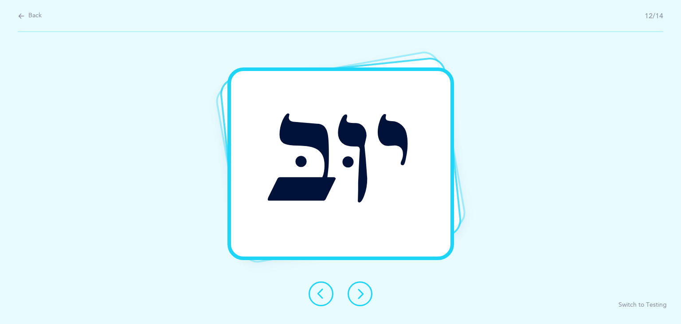
click at [364, 296] on icon at bounding box center [360, 293] width 11 height 11
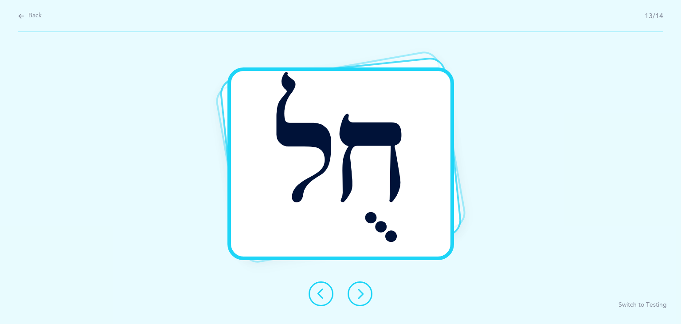
click at [364, 296] on icon at bounding box center [360, 293] width 11 height 11
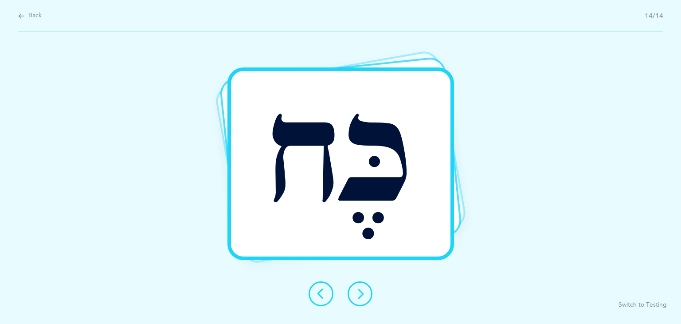
click at [364, 296] on icon at bounding box center [360, 293] width 11 height 11
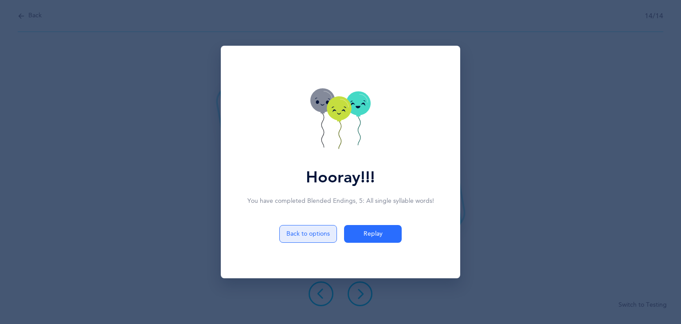
click at [324, 238] on button "Back to options" at bounding box center [308, 234] width 58 height 18
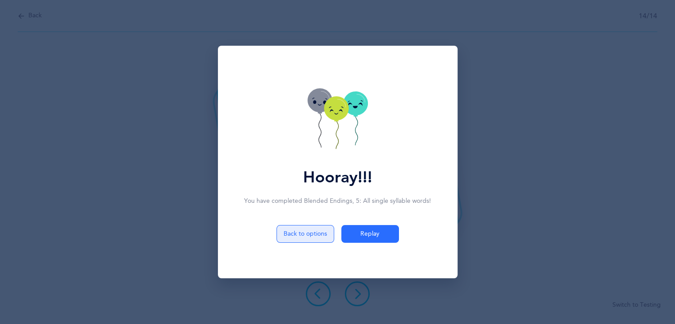
select select "5"
select select "single"
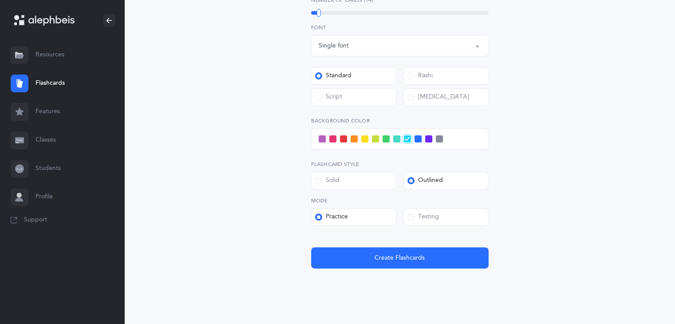
scroll to position [271, 0]
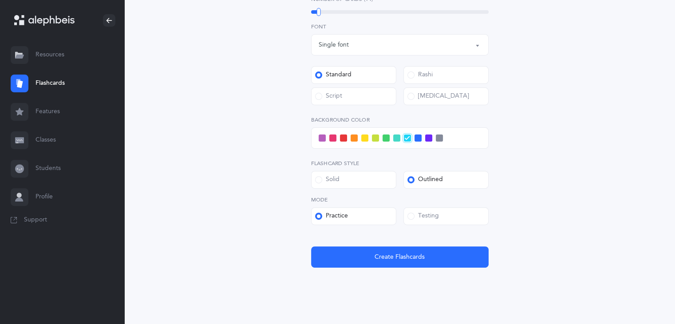
click at [418, 213] on div "Testing" at bounding box center [422, 216] width 31 height 9
click at [0, 0] on input "Testing" at bounding box center [0, 0] width 0 height 0
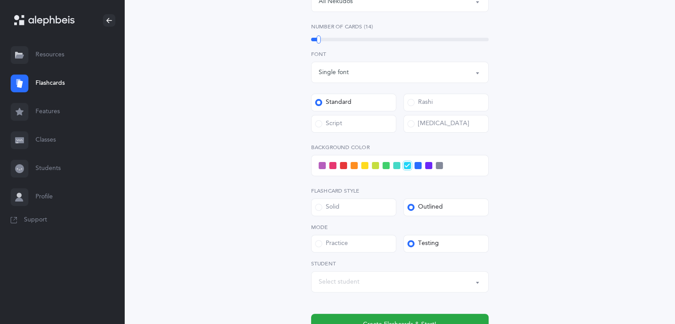
scroll to position [242, 0]
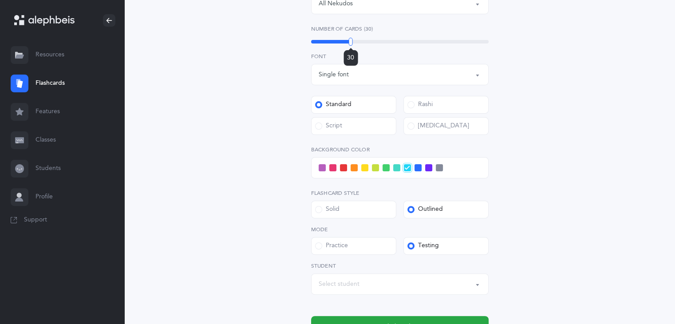
drag, startPoint x: 318, startPoint y: 42, endPoint x: 350, endPoint y: 50, distance: 33.3
click at [350, 46] on div "30" at bounding box center [351, 42] width 4 height 8
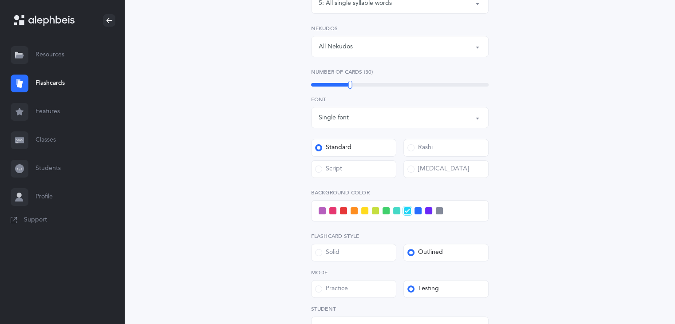
scroll to position [118, 0]
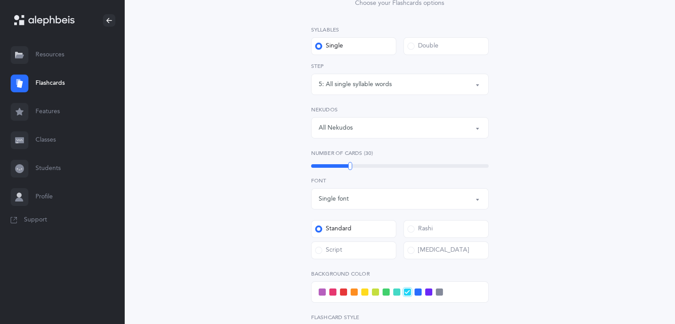
click at [322, 292] on span at bounding box center [321, 291] width 7 height 7
click at [0, 0] on input "checkbox" at bounding box center [0, 0] width 0 height 0
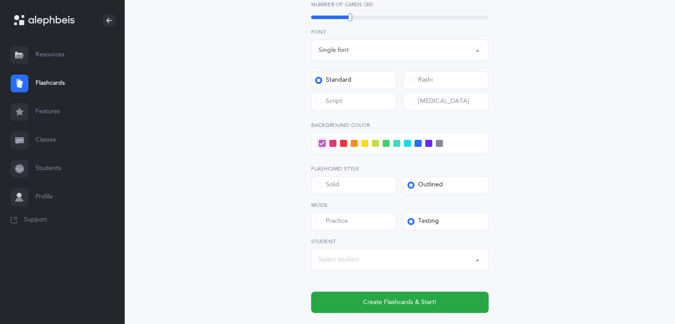
scroll to position [299, 0]
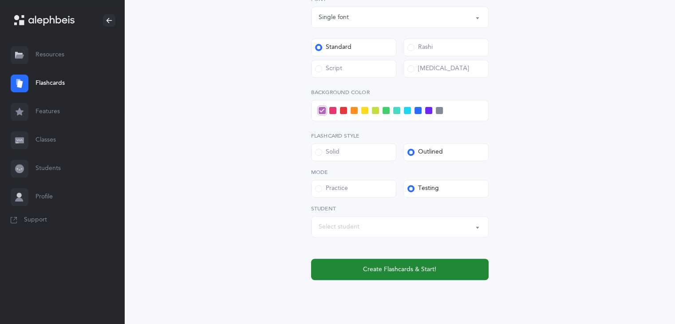
click at [440, 266] on button "Create Flashcards & Start!" at bounding box center [399, 269] width 177 height 21
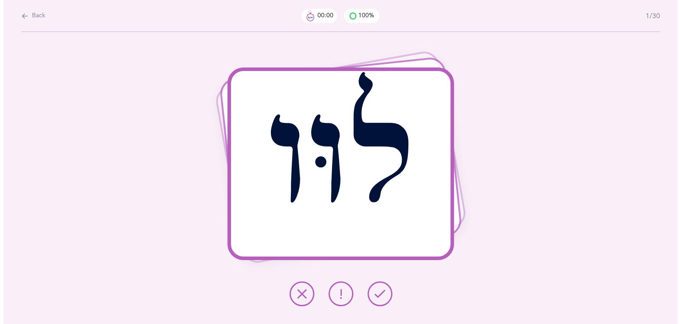
scroll to position [0, 0]
click at [379, 295] on icon at bounding box center [379, 293] width 11 height 11
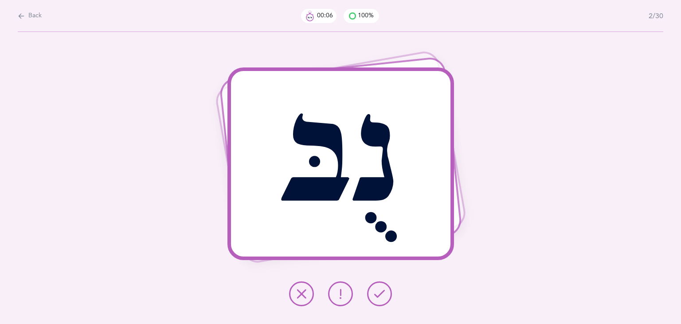
click at [379, 295] on icon at bounding box center [379, 293] width 11 height 11
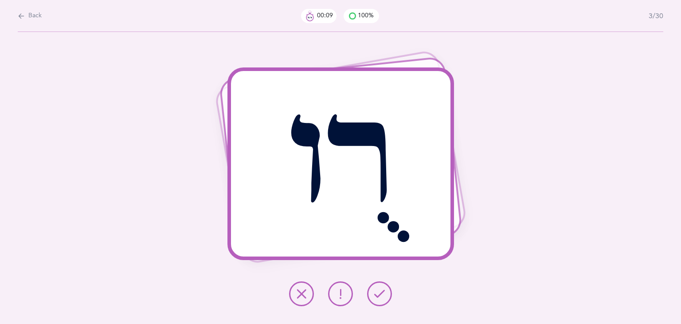
click at [379, 295] on icon at bounding box center [379, 293] width 11 height 11
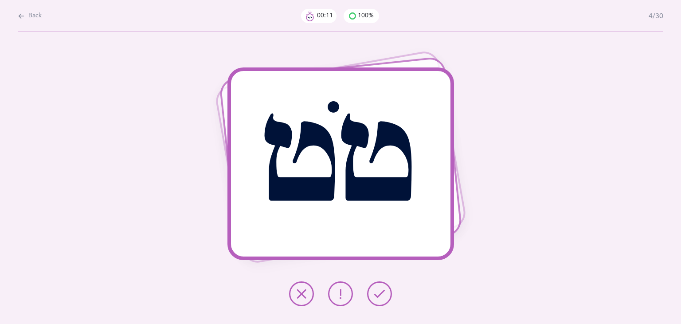
click at [379, 295] on icon at bounding box center [379, 293] width 11 height 11
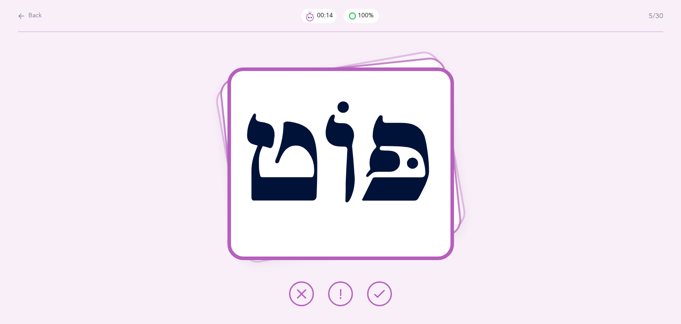
click at [379, 295] on icon at bounding box center [379, 293] width 11 height 11
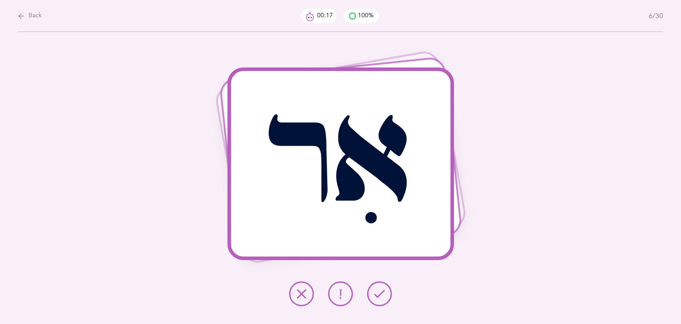
click at [379, 295] on icon at bounding box center [379, 293] width 11 height 11
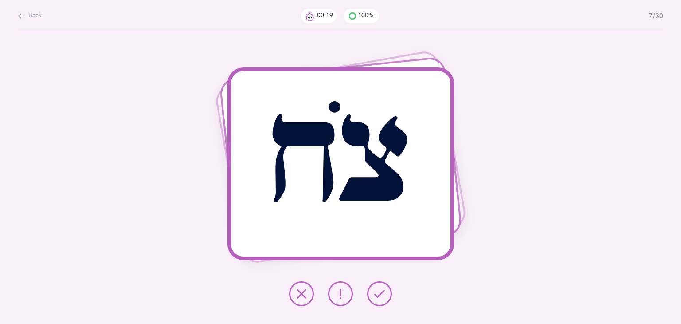
click at [379, 295] on icon at bounding box center [379, 293] width 11 height 11
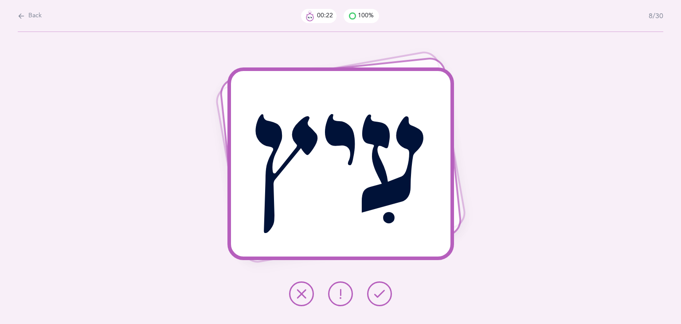
click at [379, 295] on icon at bounding box center [379, 293] width 11 height 11
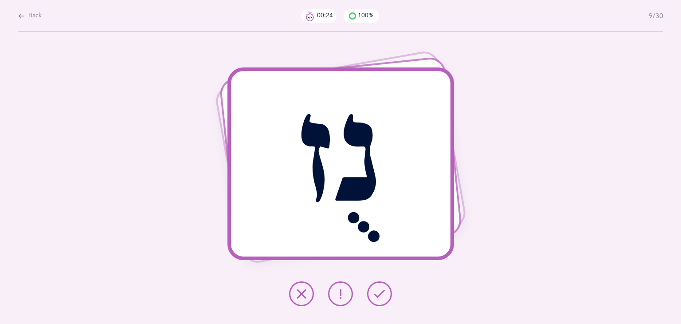
click at [379, 295] on icon at bounding box center [379, 293] width 11 height 11
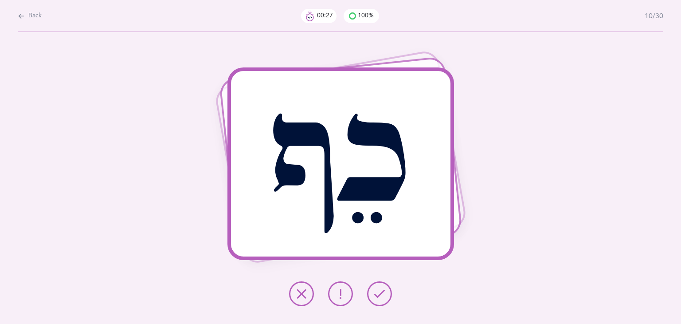
click at [379, 295] on icon at bounding box center [379, 293] width 11 height 11
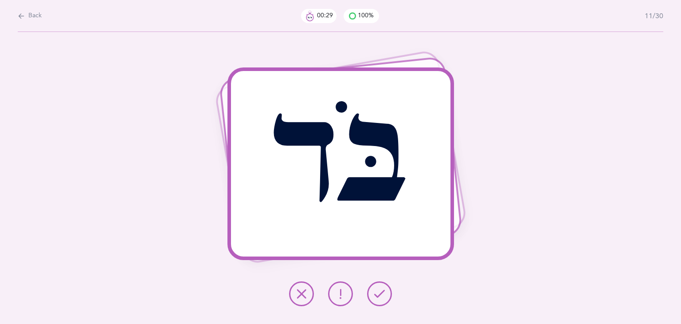
click at [379, 295] on icon at bounding box center [379, 293] width 11 height 11
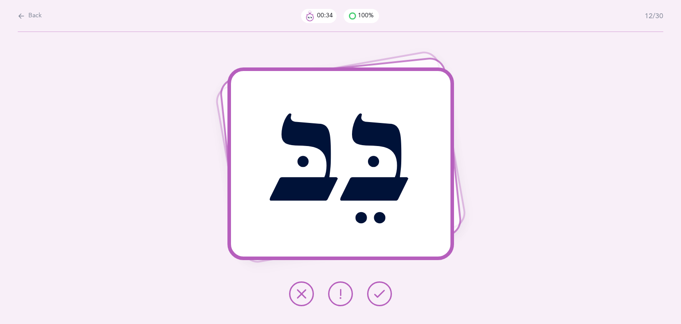
click at [379, 295] on icon at bounding box center [379, 293] width 11 height 11
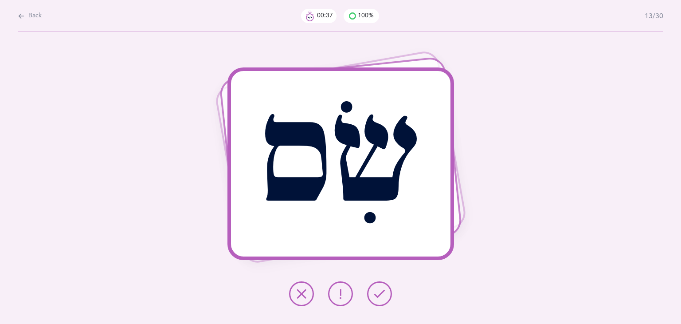
click at [379, 295] on icon at bounding box center [379, 293] width 11 height 11
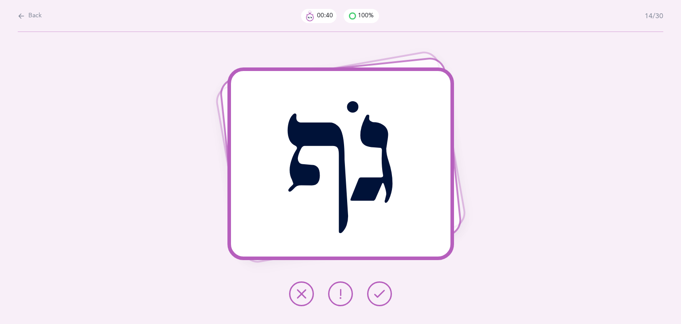
click at [379, 295] on icon at bounding box center [379, 293] width 11 height 11
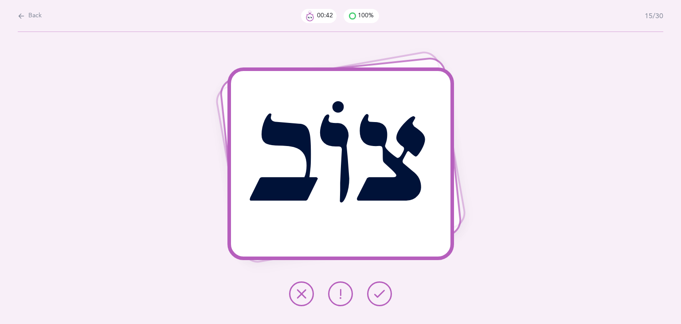
click at [379, 295] on icon at bounding box center [379, 293] width 11 height 11
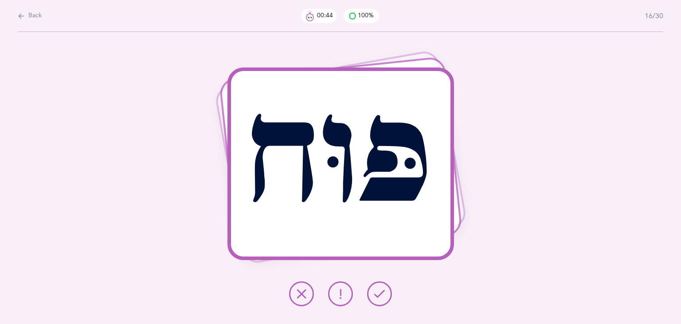
click at [379, 295] on icon at bounding box center [379, 293] width 11 height 11
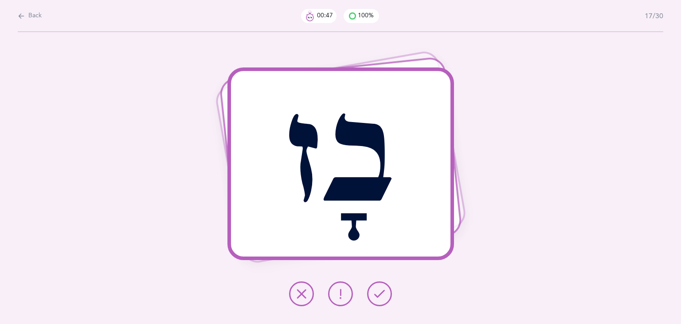
click at [379, 295] on icon at bounding box center [379, 293] width 11 height 11
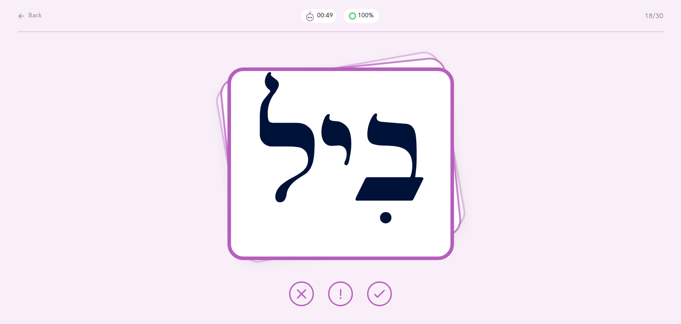
click at [379, 295] on icon at bounding box center [379, 293] width 11 height 11
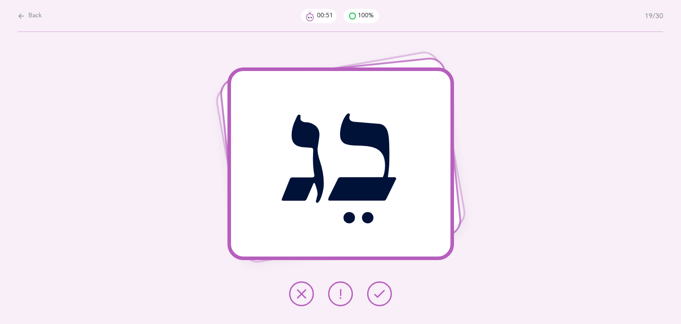
click at [379, 295] on icon at bounding box center [379, 293] width 11 height 11
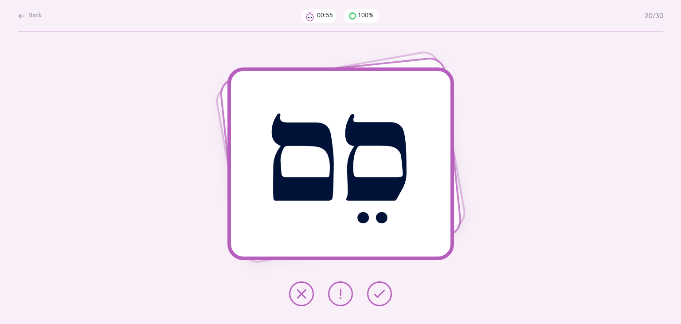
click at [379, 295] on icon at bounding box center [379, 293] width 11 height 11
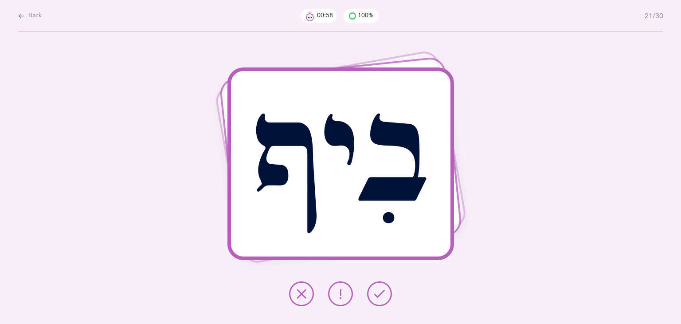
click at [379, 295] on icon at bounding box center [379, 293] width 11 height 11
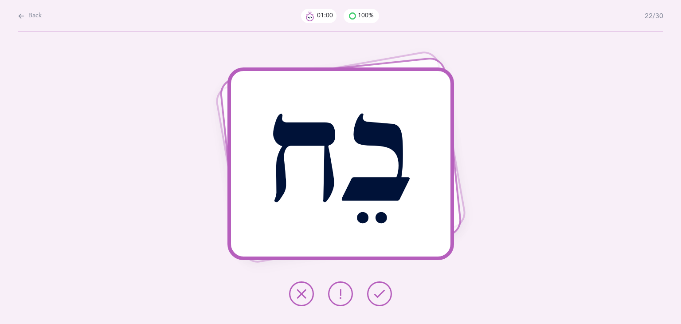
click at [379, 295] on icon at bounding box center [379, 293] width 11 height 11
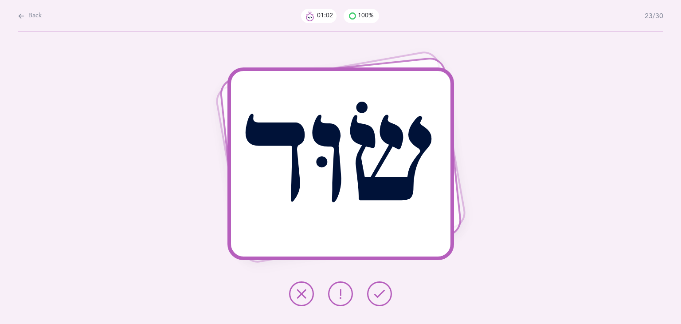
click at [379, 295] on icon at bounding box center [379, 293] width 11 height 11
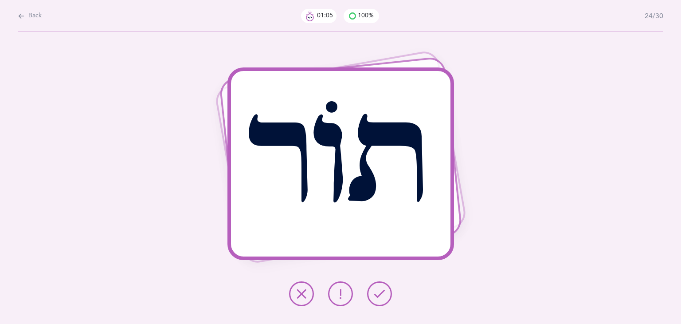
click at [379, 295] on icon at bounding box center [379, 293] width 11 height 11
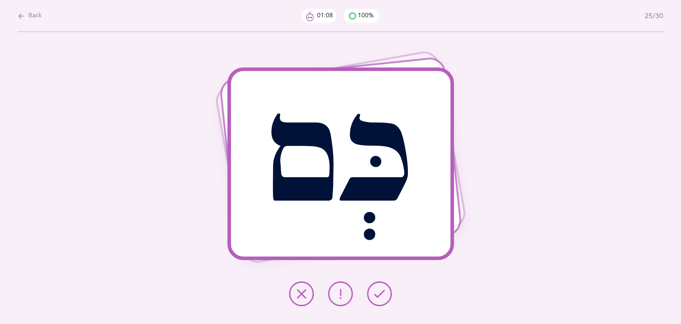
click at [379, 295] on icon at bounding box center [379, 293] width 11 height 11
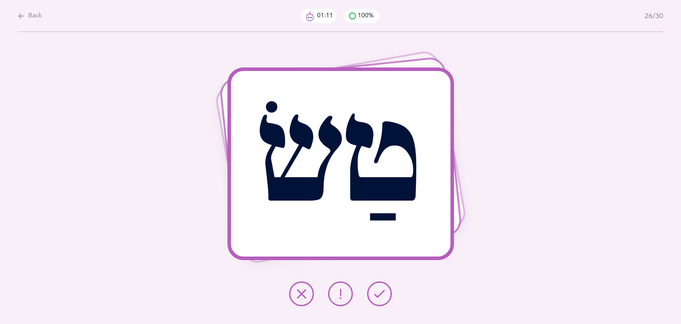
click at [379, 295] on icon at bounding box center [379, 293] width 11 height 11
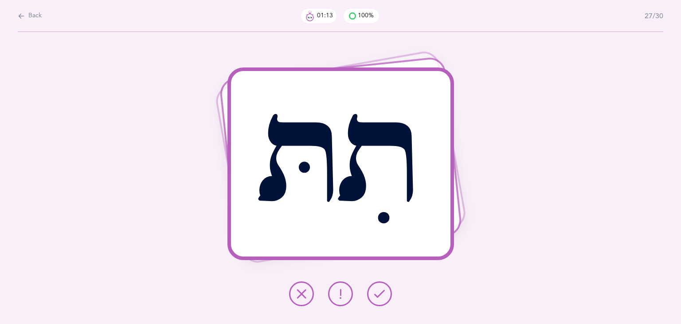
click at [379, 295] on icon at bounding box center [379, 293] width 11 height 11
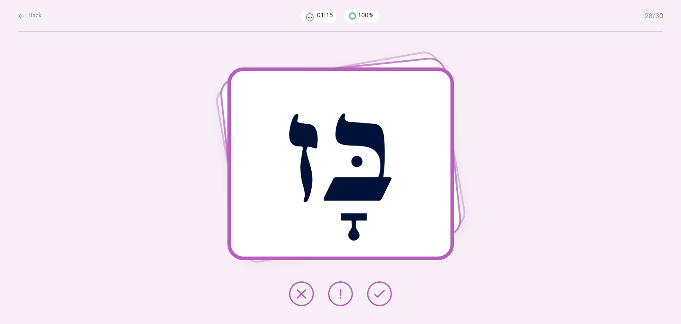
click at [379, 295] on icon at bounding box center [379, 293] width 11 height 11
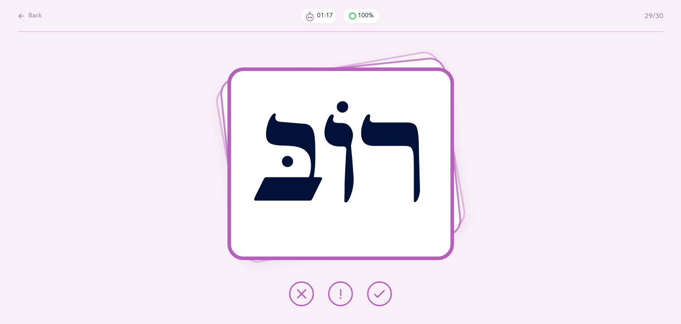
click at [379, 295] on icon at bounding box center [379, 293] width 11 height 11
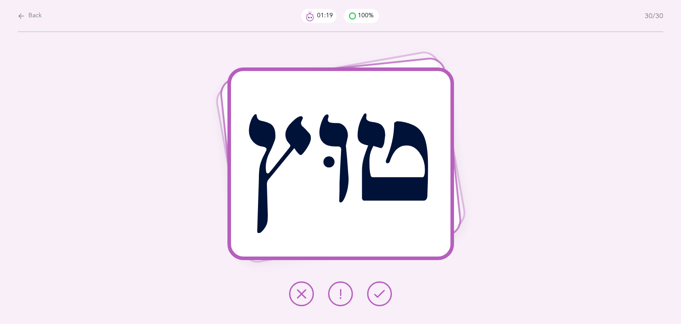
click at [379, 295] on icon at bounding box center [379, 293] width 11 height 11
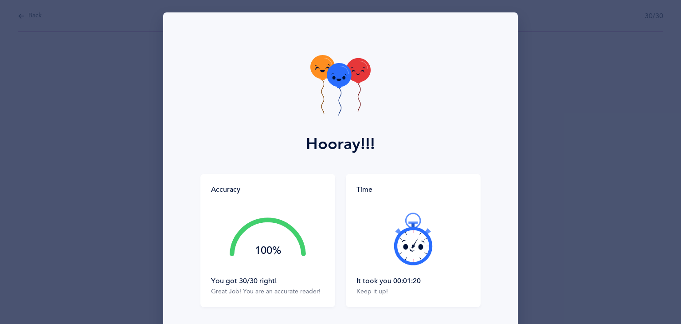
click at [380, 190] on div "Time" at bounding box center [414, 189] width 114 height 10
